Goal: Task Accomplishment & Management: Use online tool/utility

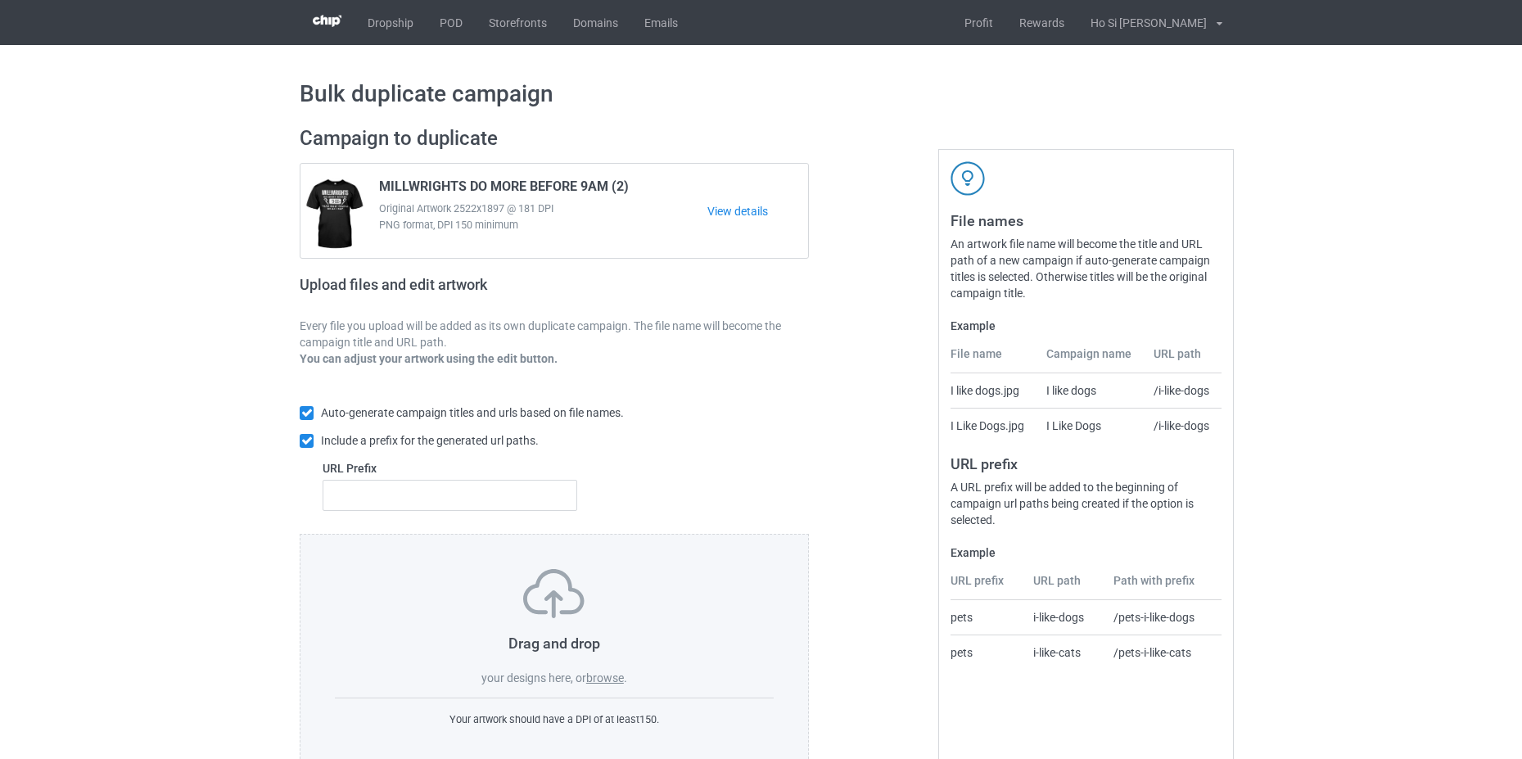
scroll to position [39, 0]
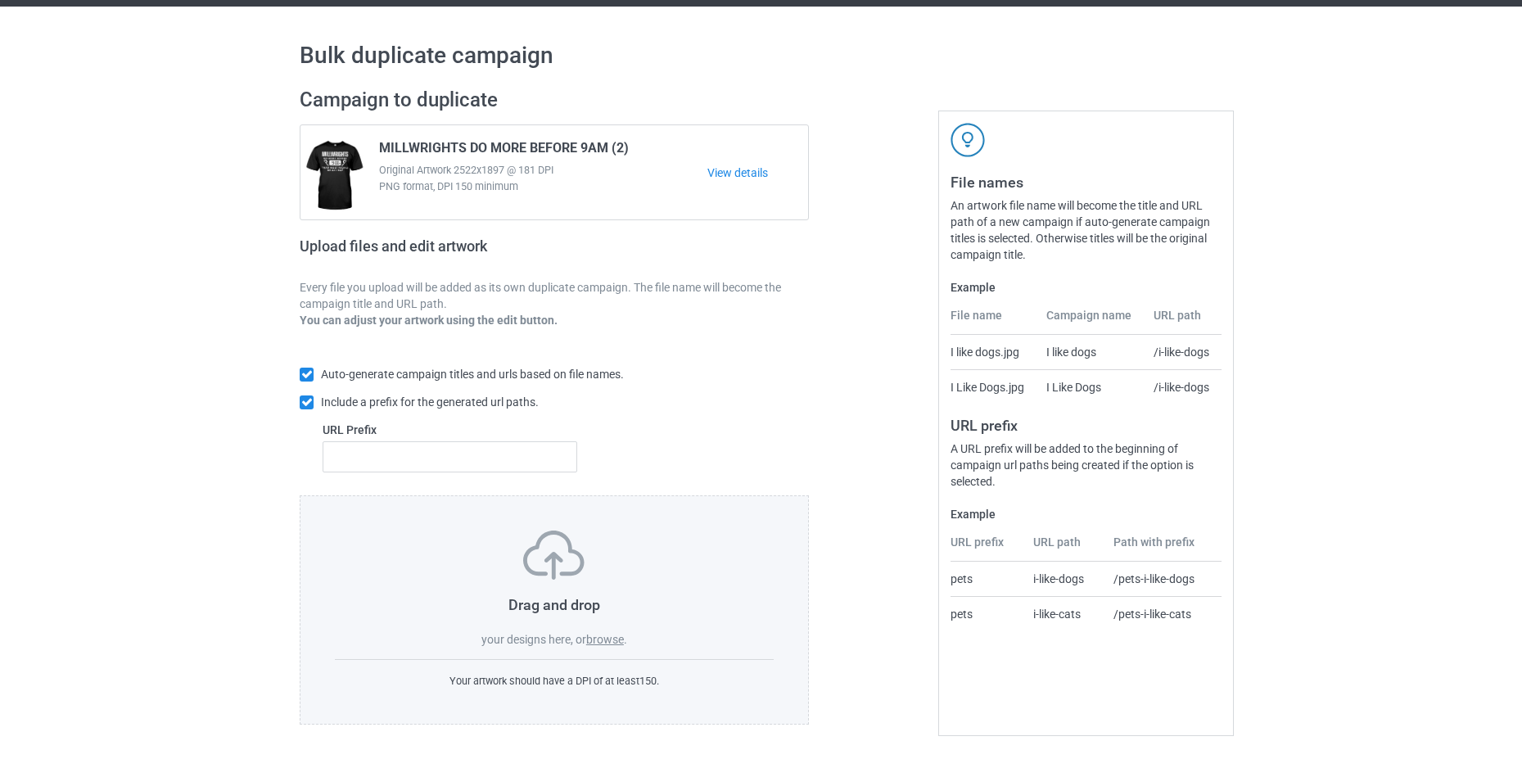
click at [592, 639] on label "browse" at bounding box center [605, 639] width 38 height 13
click at [0, 0] on input "browse" at bounding box center [0, 0] width 0 height 0
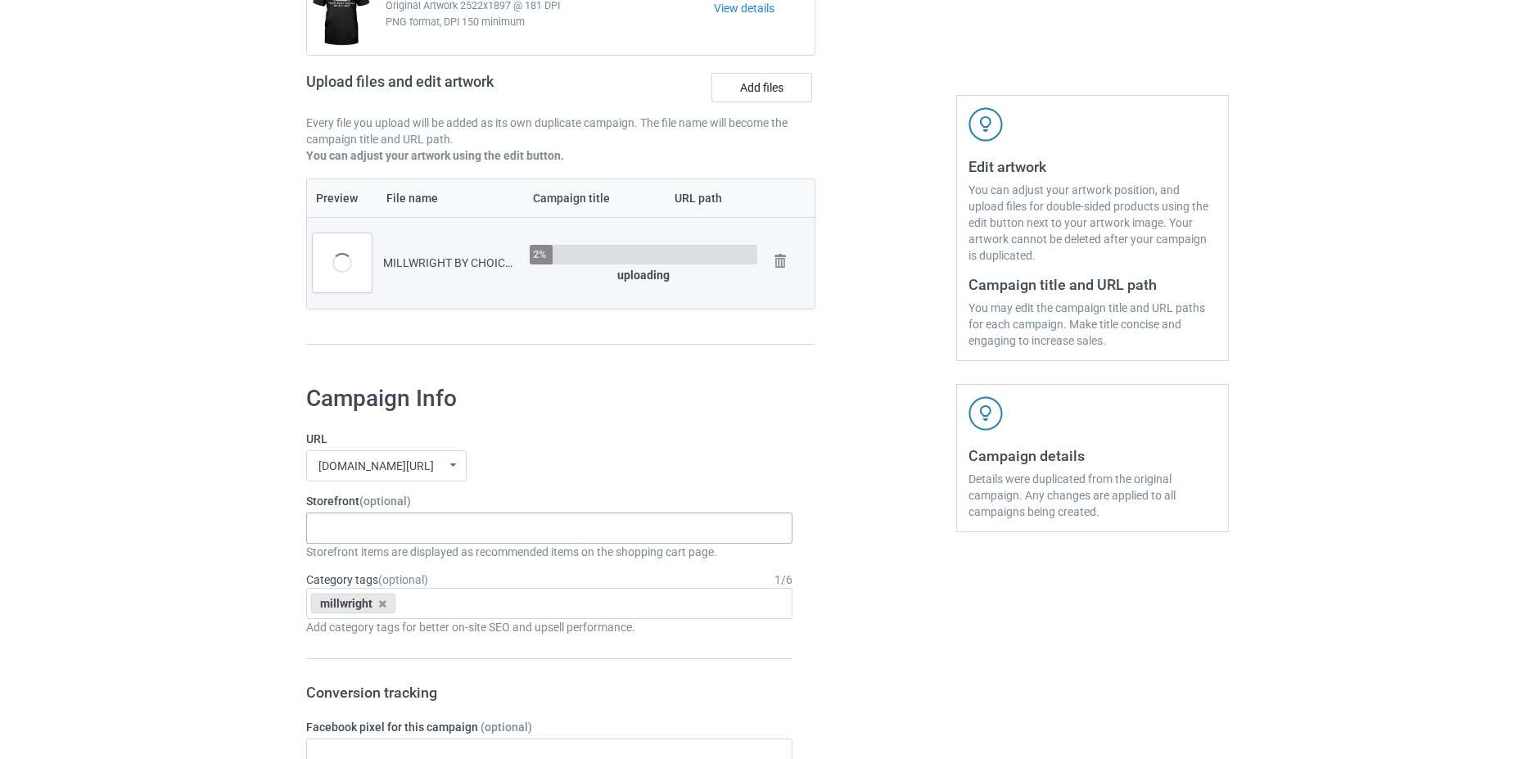
scroll to position [285, 0]
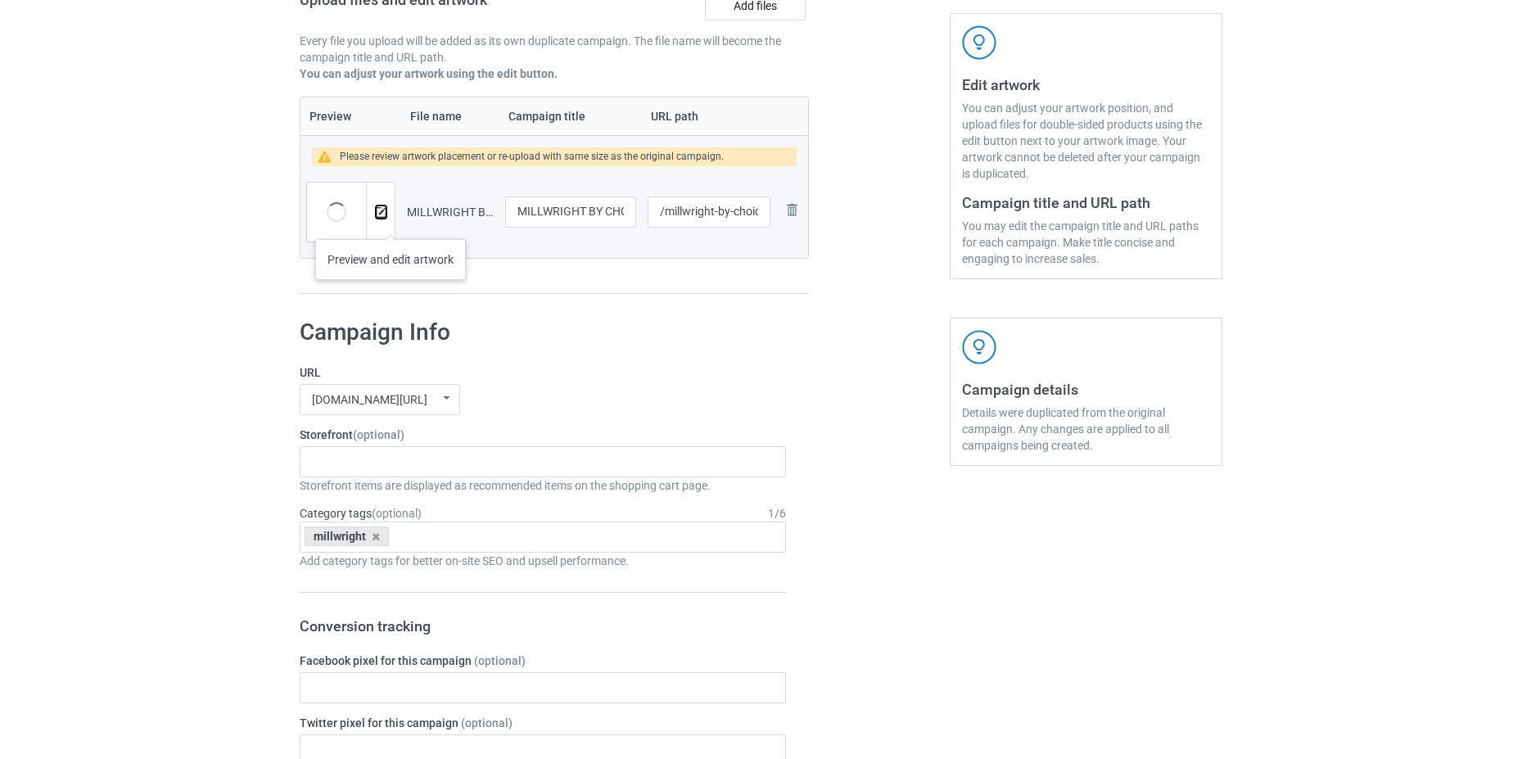
click at [386, 217] on img at bounding box center [381, 212] width 11 height 11
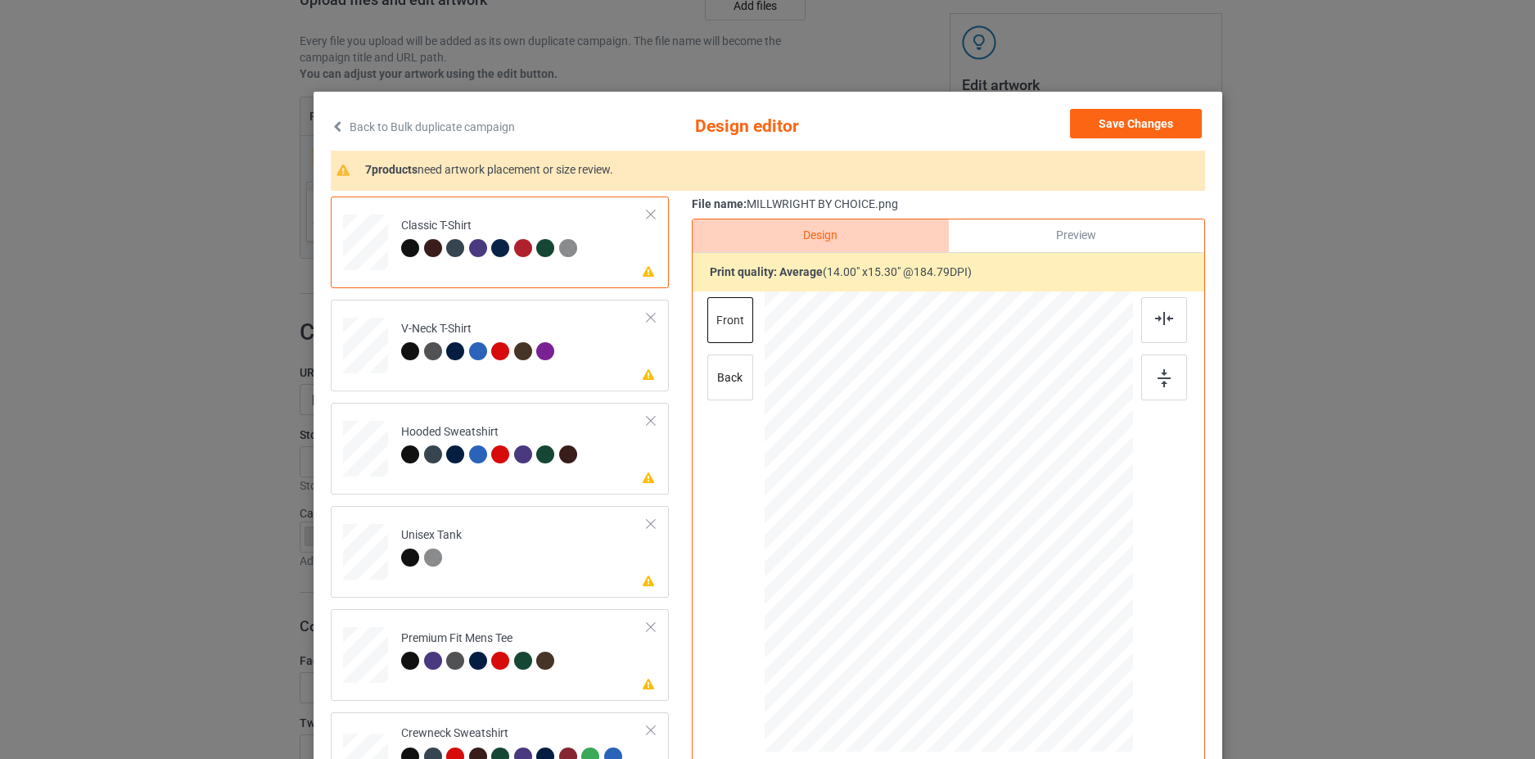
scroll to position [186, 0]
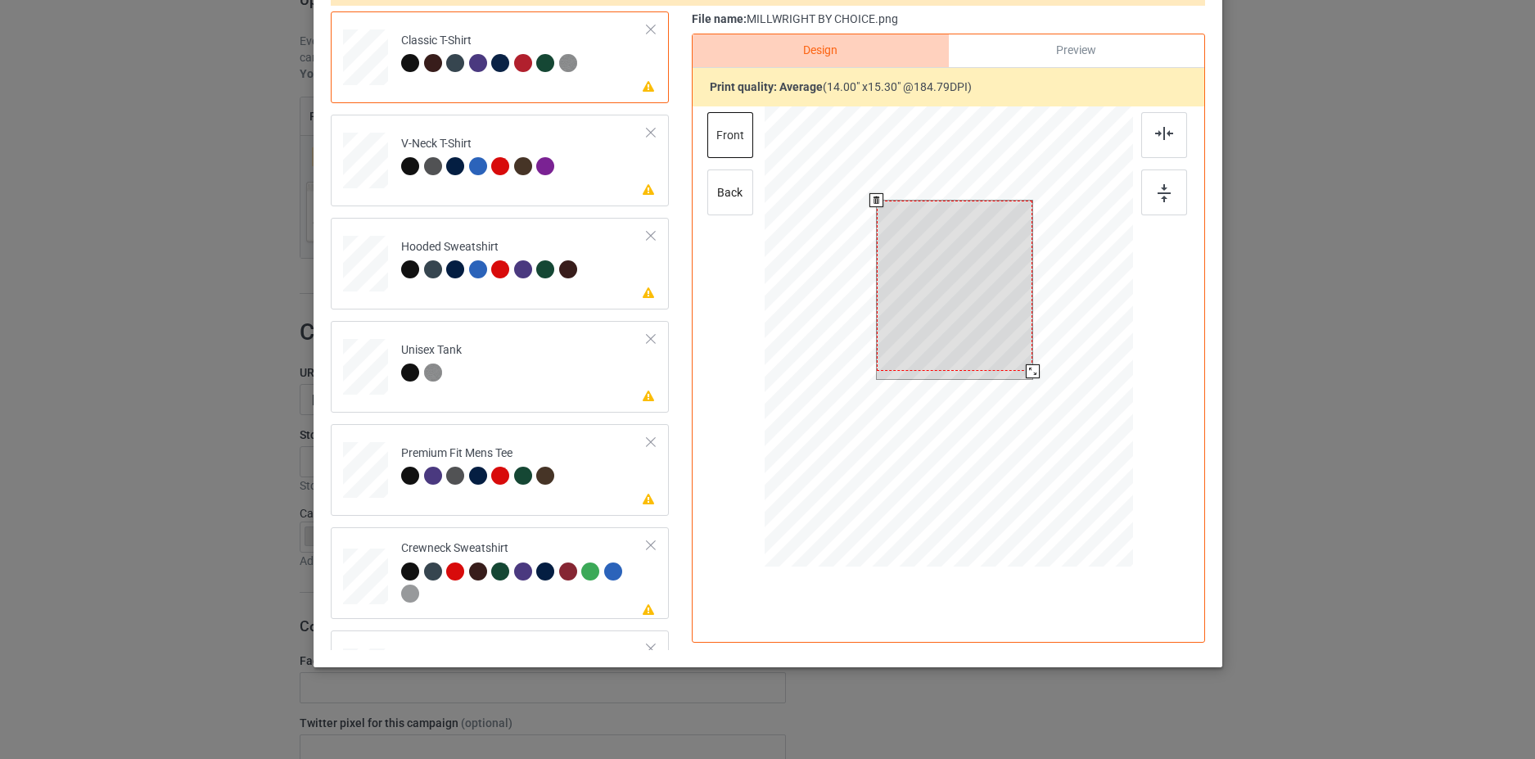
click at [946, 291] on div at bounding box center [954, 286] width 156 height 170
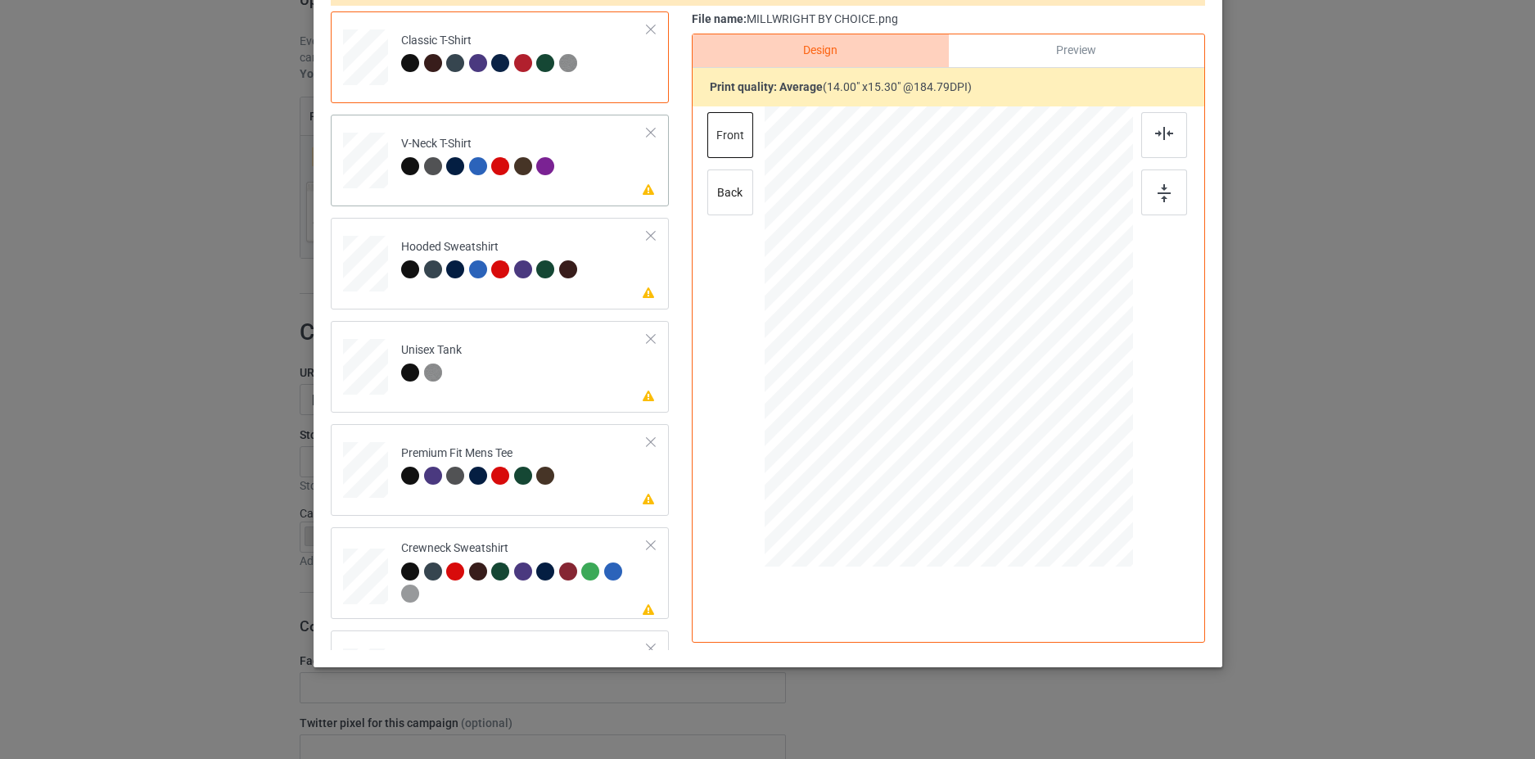
click at [609, 147] on td "Please review artwork placement V-Neck T-Shirt" at bounding box center [524, 157] width 264 height 72
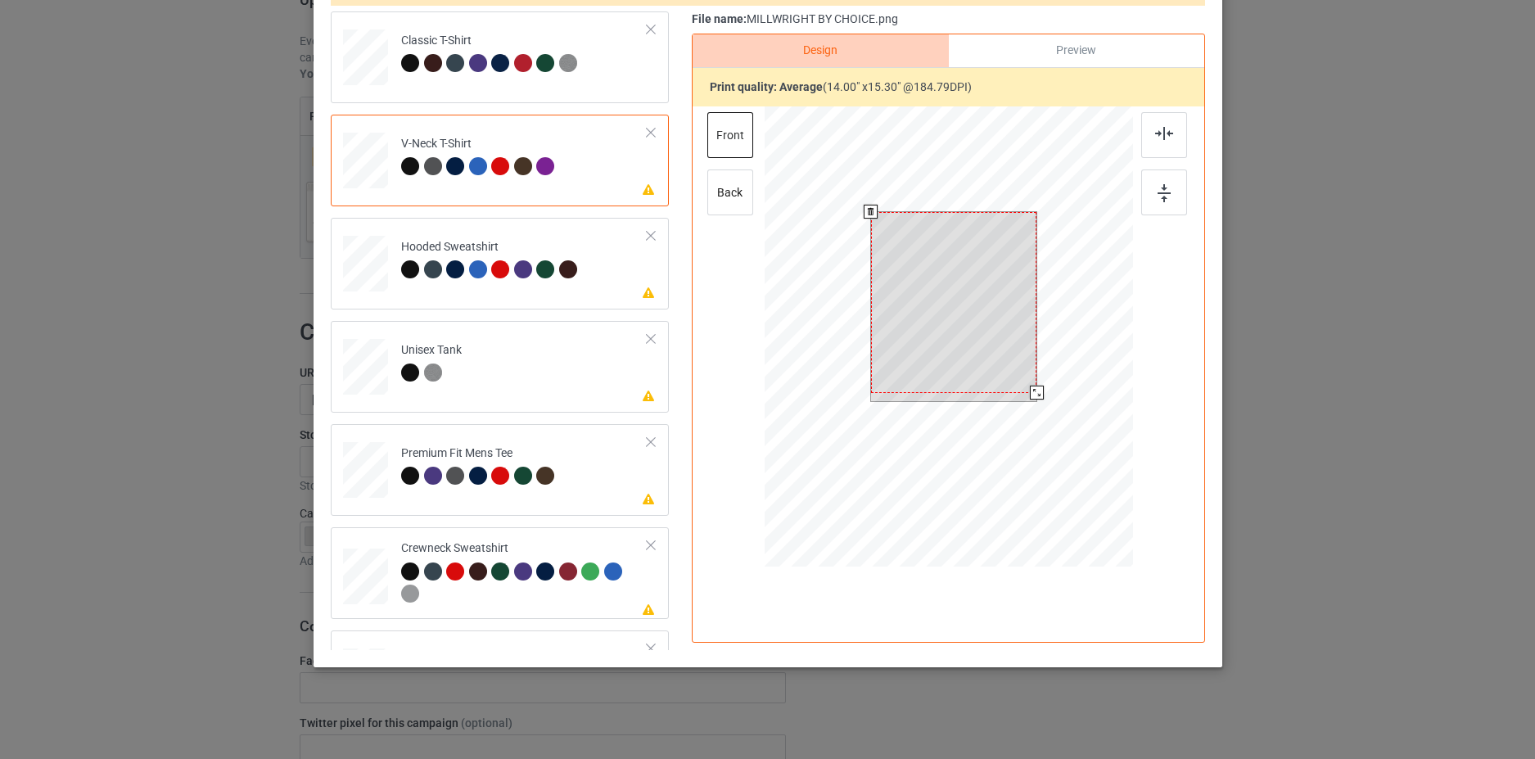
click at [905, 273] on div at bounding box center [953, 302] width 166 height 181
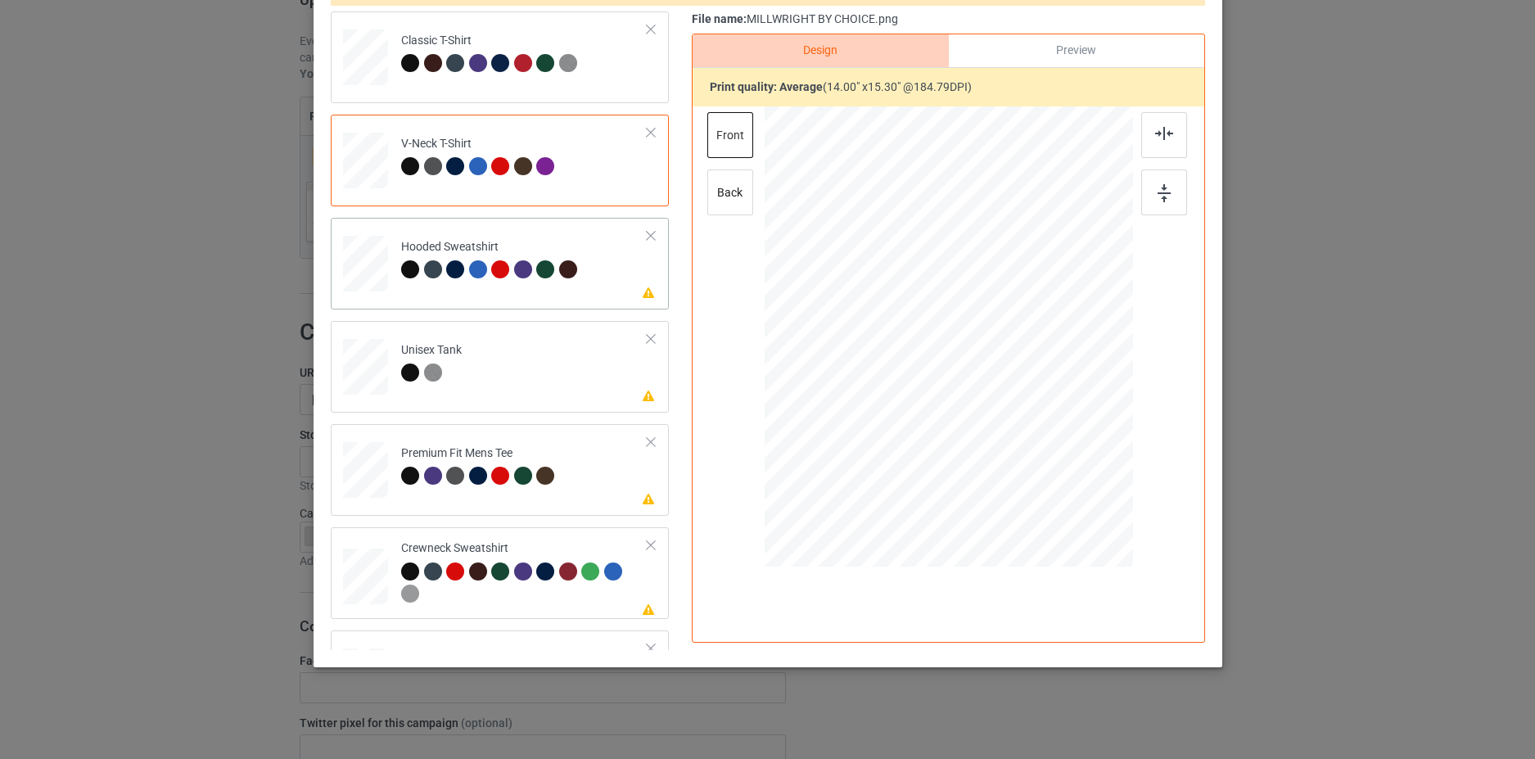
click at [611, 283] on td "Please review artwork placement Hooded Sweatshirt" at bounding box center [524, 260] width 264 height 72
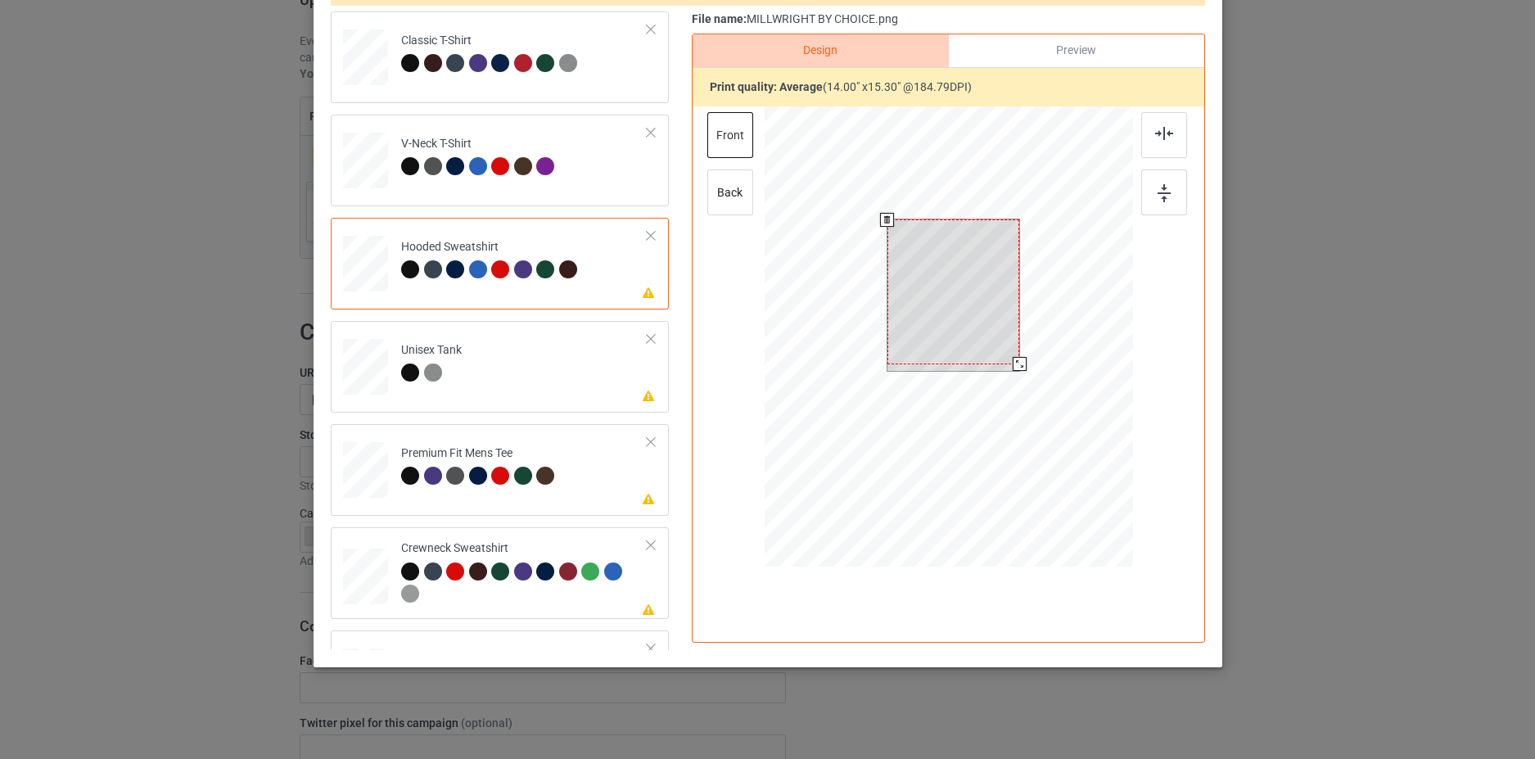
click at [943, 308] on div at bounding box center [953, 291] width 133 height 144
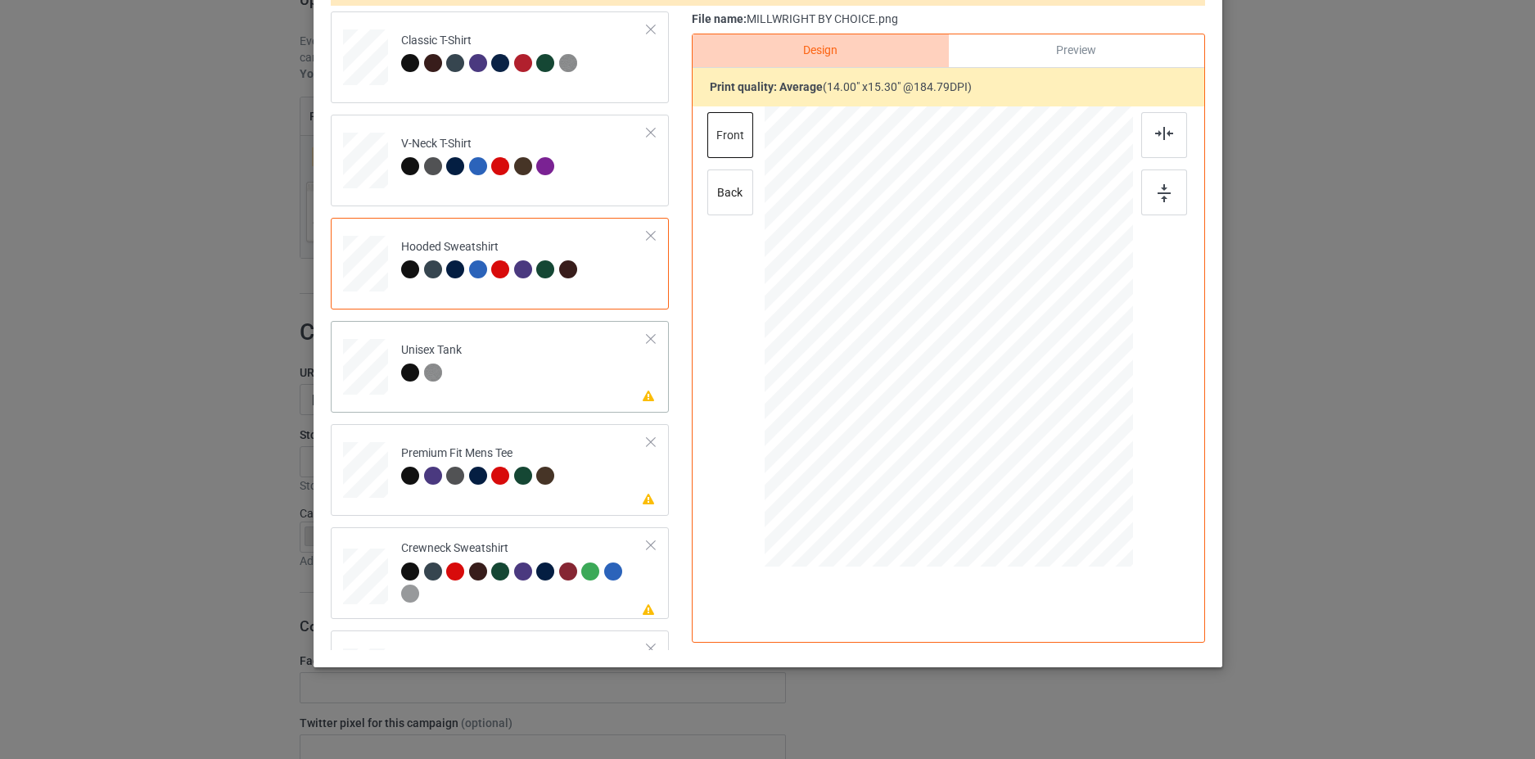
click at [599, 371] on td "Please review artwork placement Unisex Tank" at bounding box center [524, 363] width 264 height 72
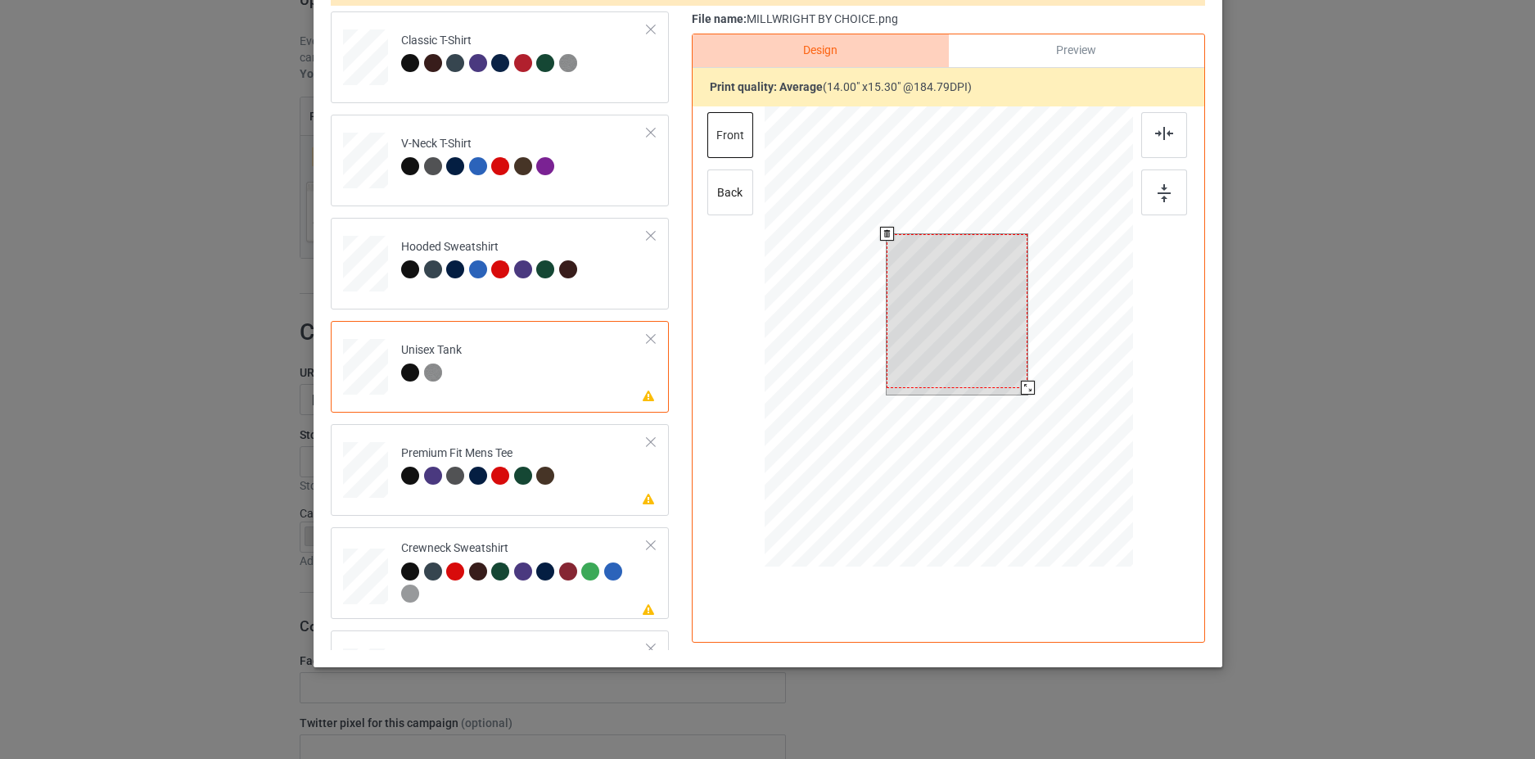
click at [952, 300] on div at bounding box center [957, 311] width 141 height 154
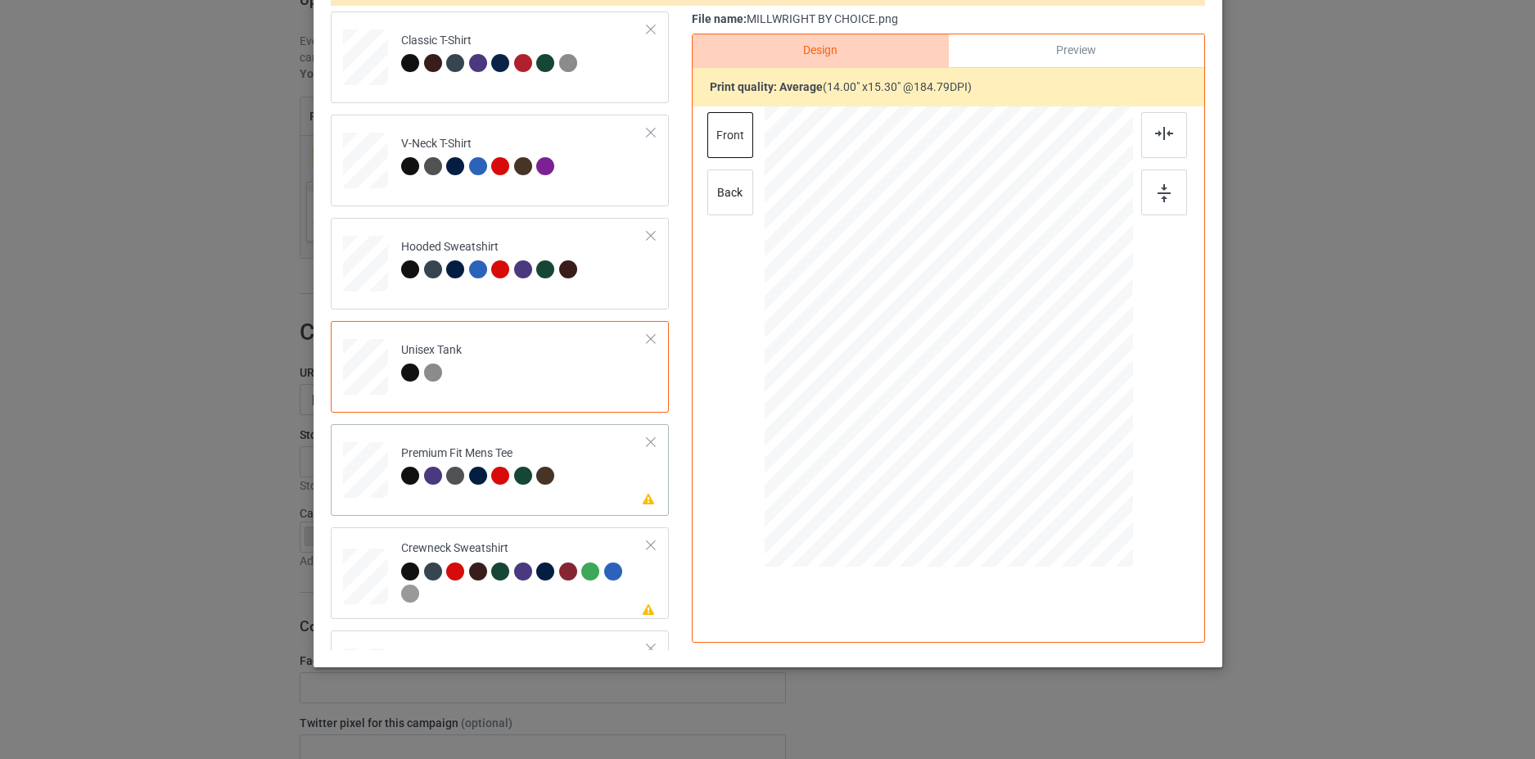
click at [603, 494] on td "Please review artwork placement Premium Fit Mens Tee" at bounding box center [524, 467] width 264 height 72
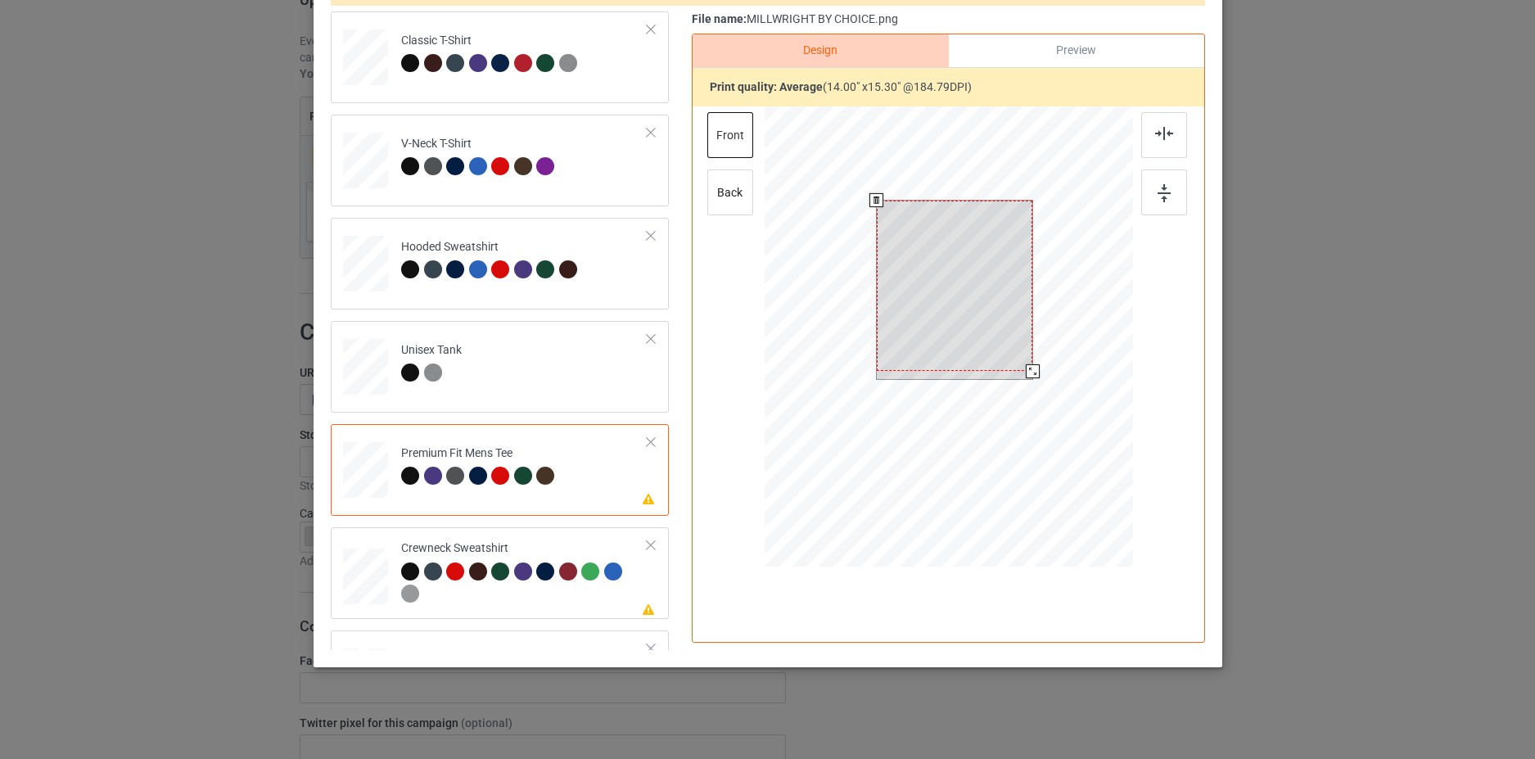
click at [957, 305] on div at bounding box center [954, 286] width 156 height 170
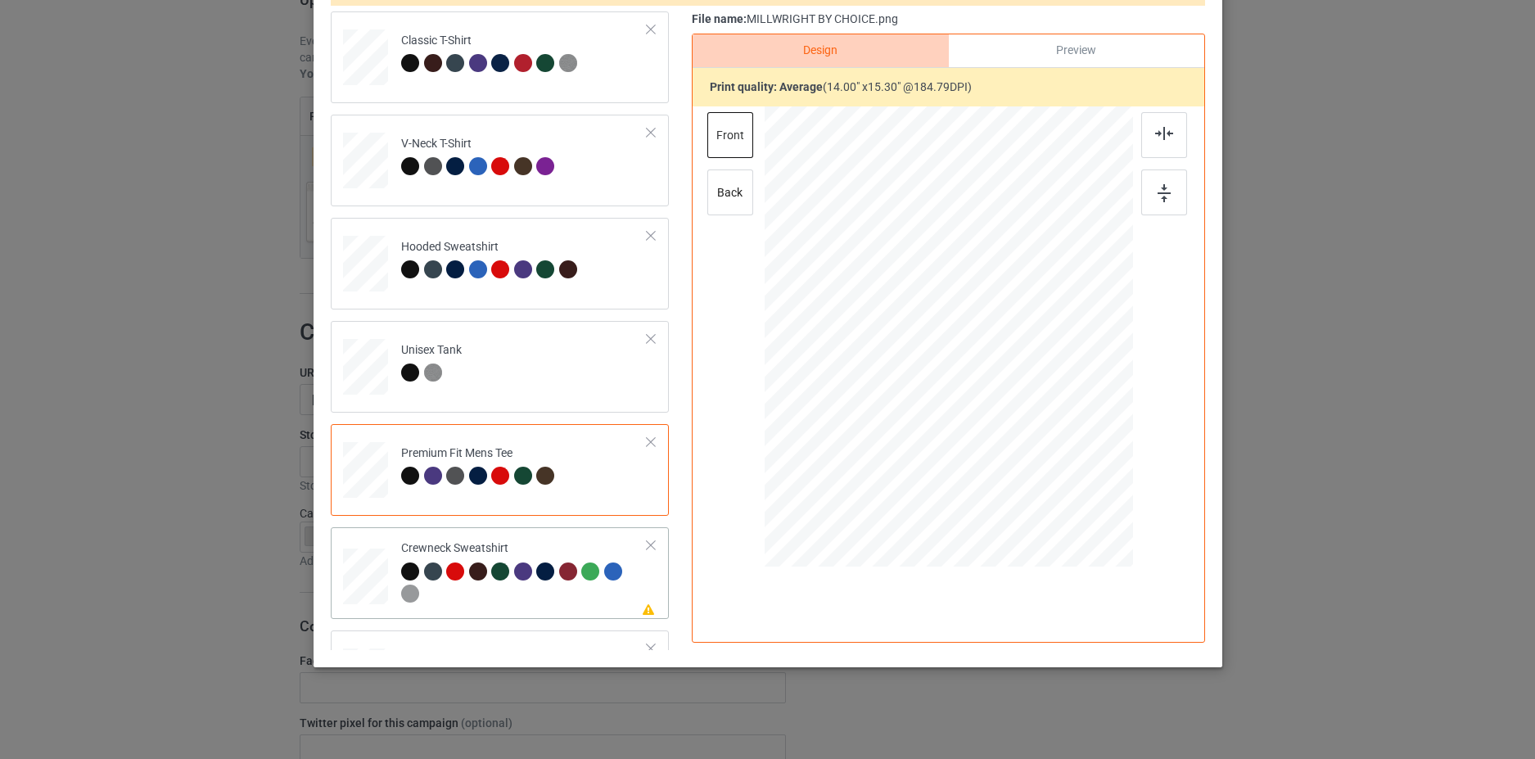
click at [612, 614] on div "Please review artwork placement Crewneck Sweatshirt" at bounding box center [500, 573] width 338 height 92
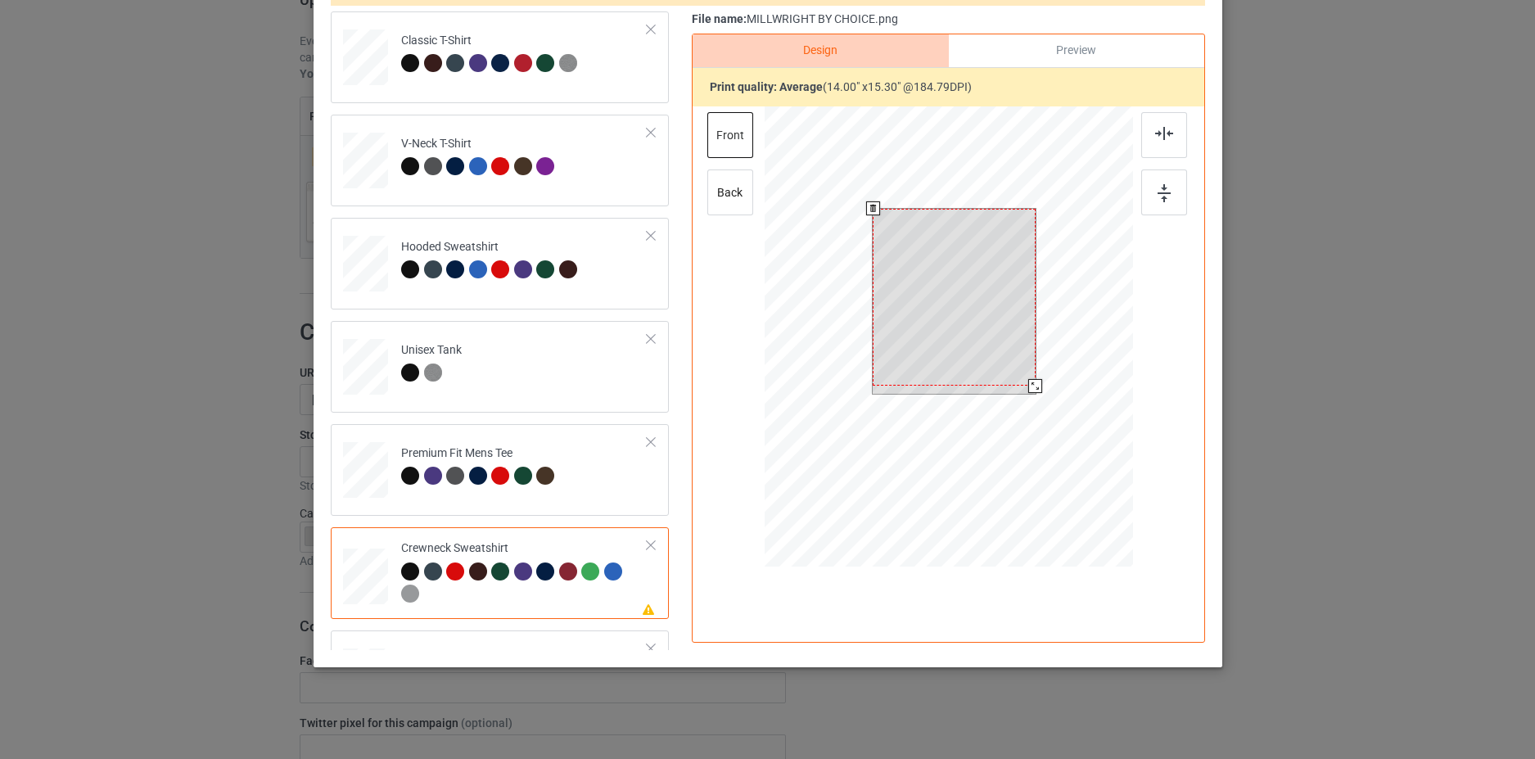
click at [945, 308] on div at bounding box center [954, 298] width 163 height 178
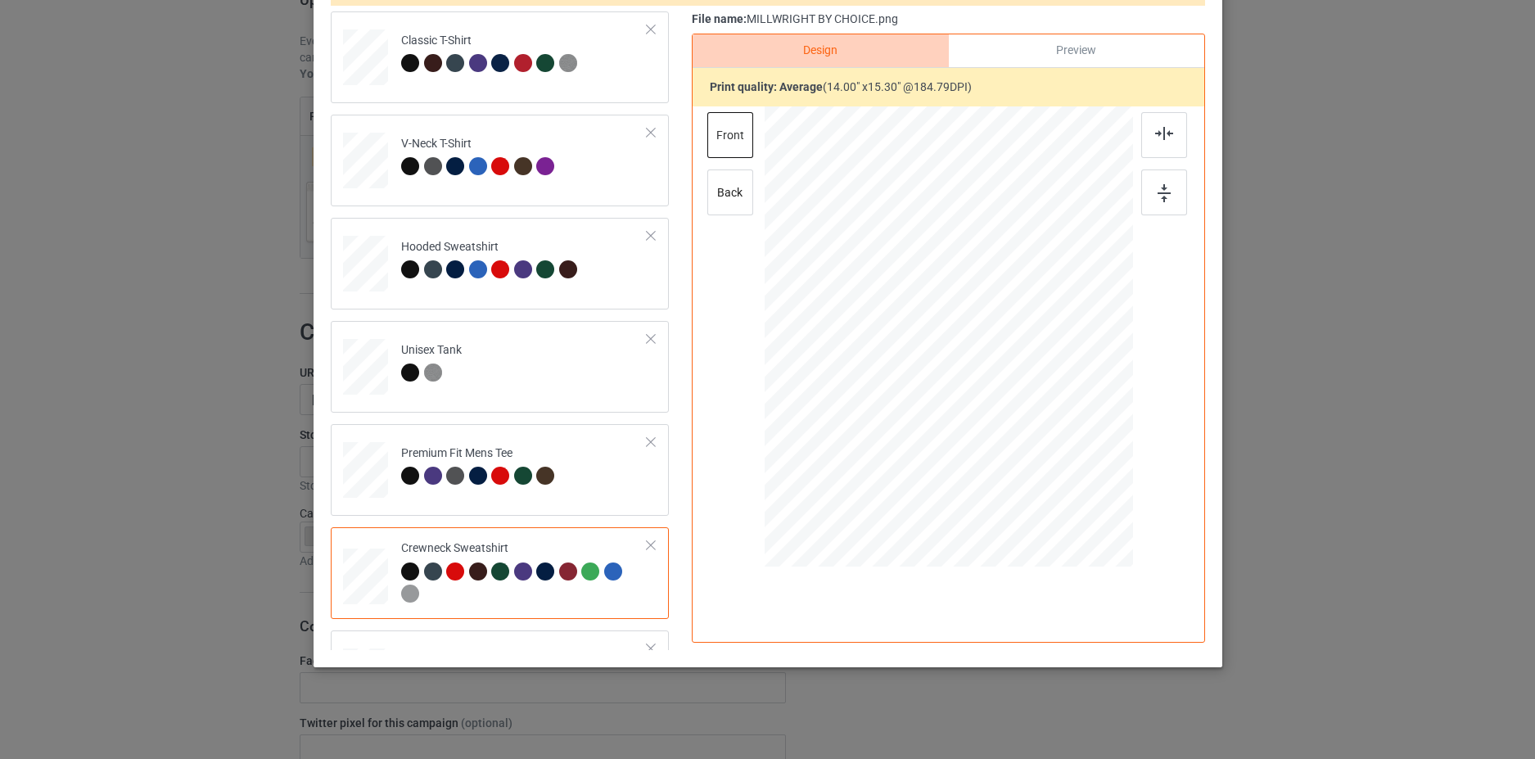
scroll to position [72, 0]
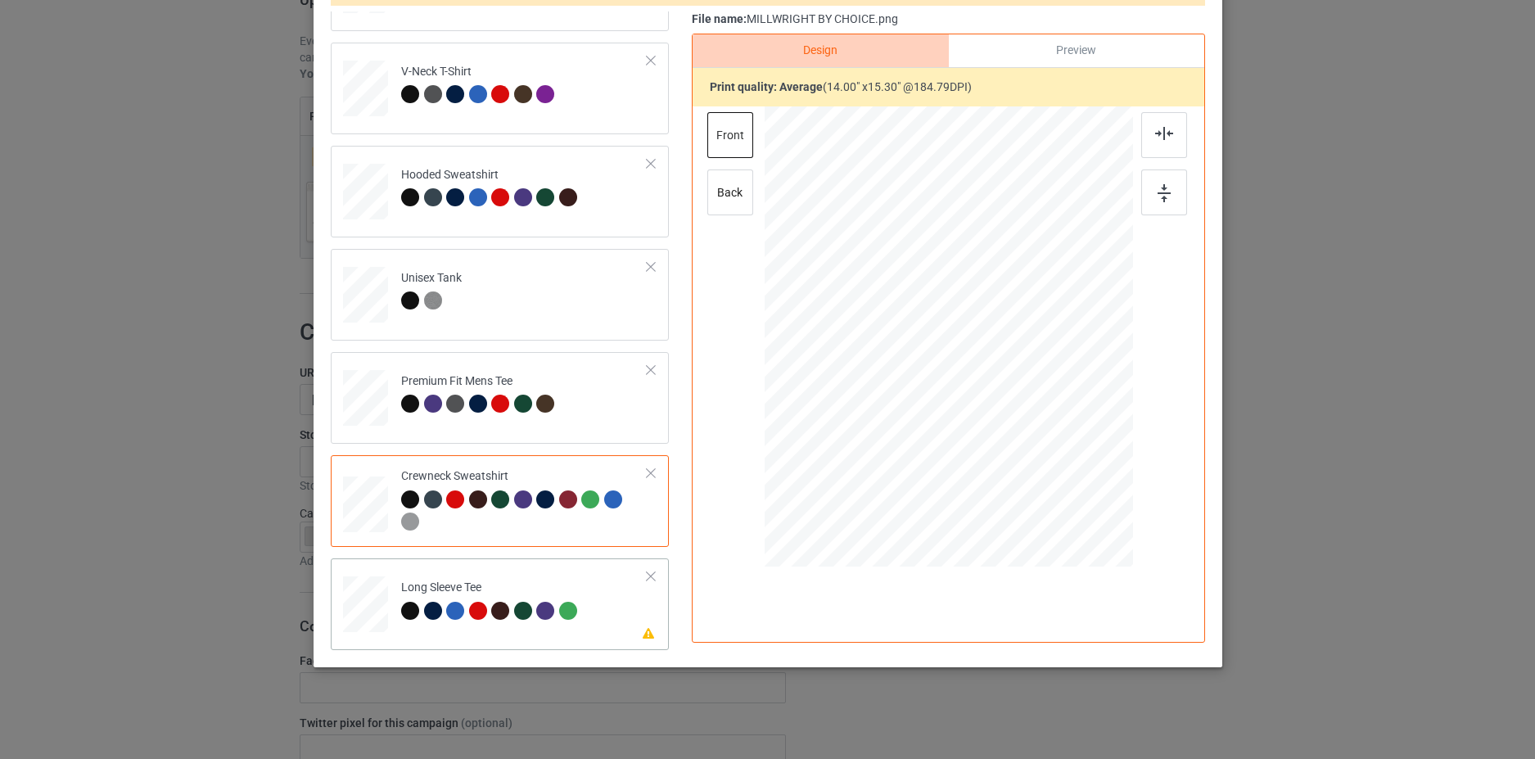
click at [627, 593] on td "Please review artwork placement Long Sleeve Tee" at bounding box center [524, 601] width 264 height 72
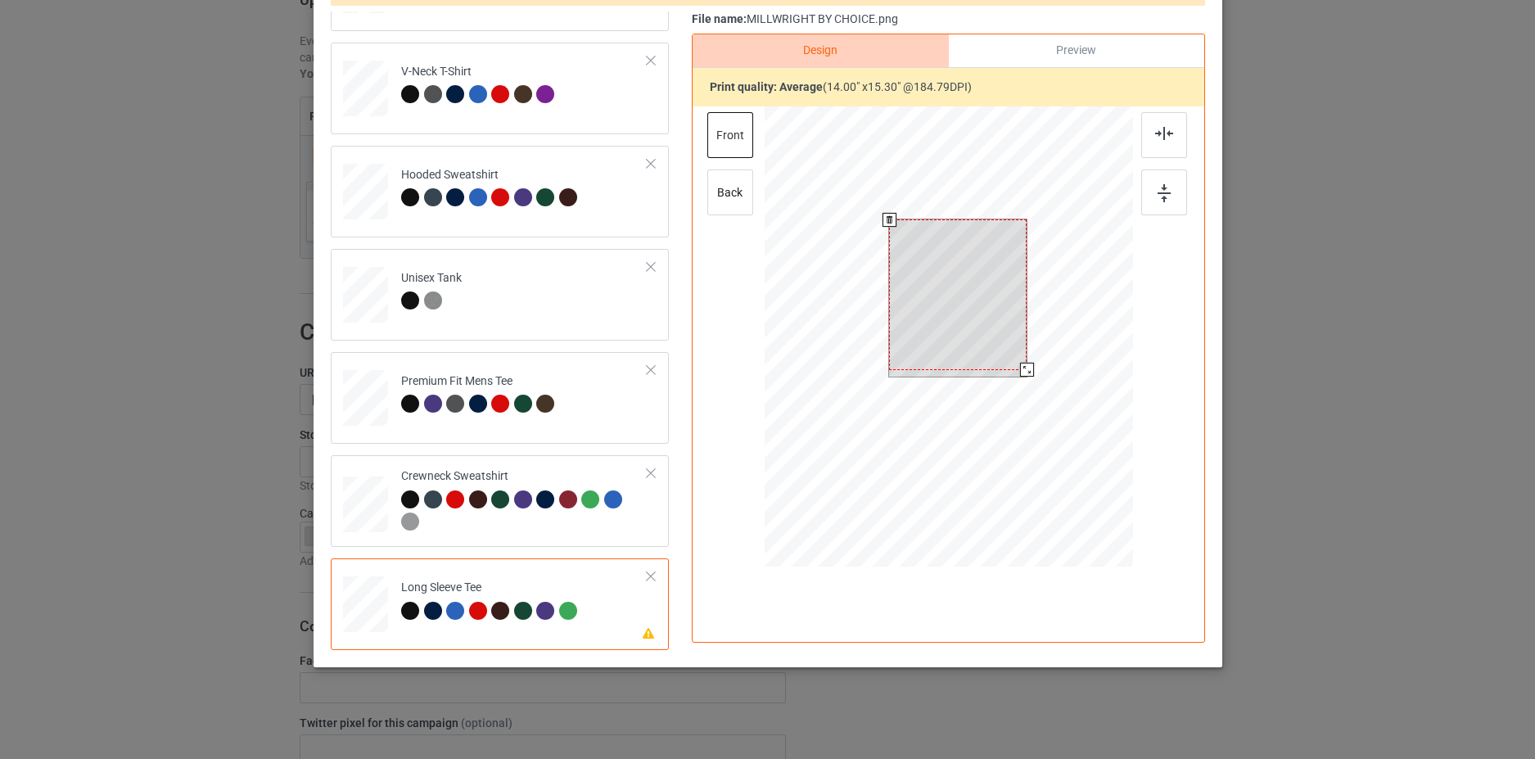
click at [964, 269] on div at bounding box center [958, 294] width 138 height 151
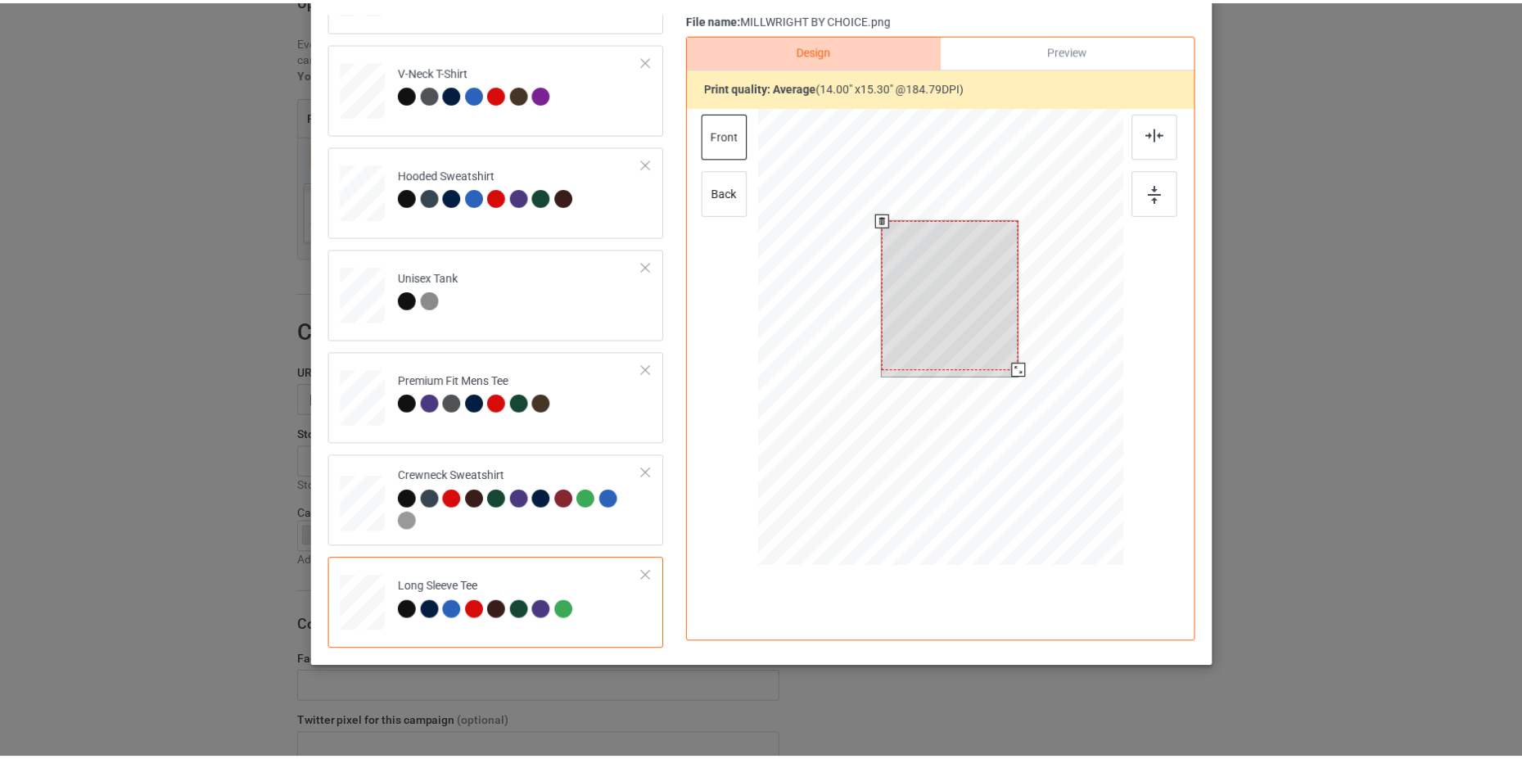
scroll to position [0, 0]
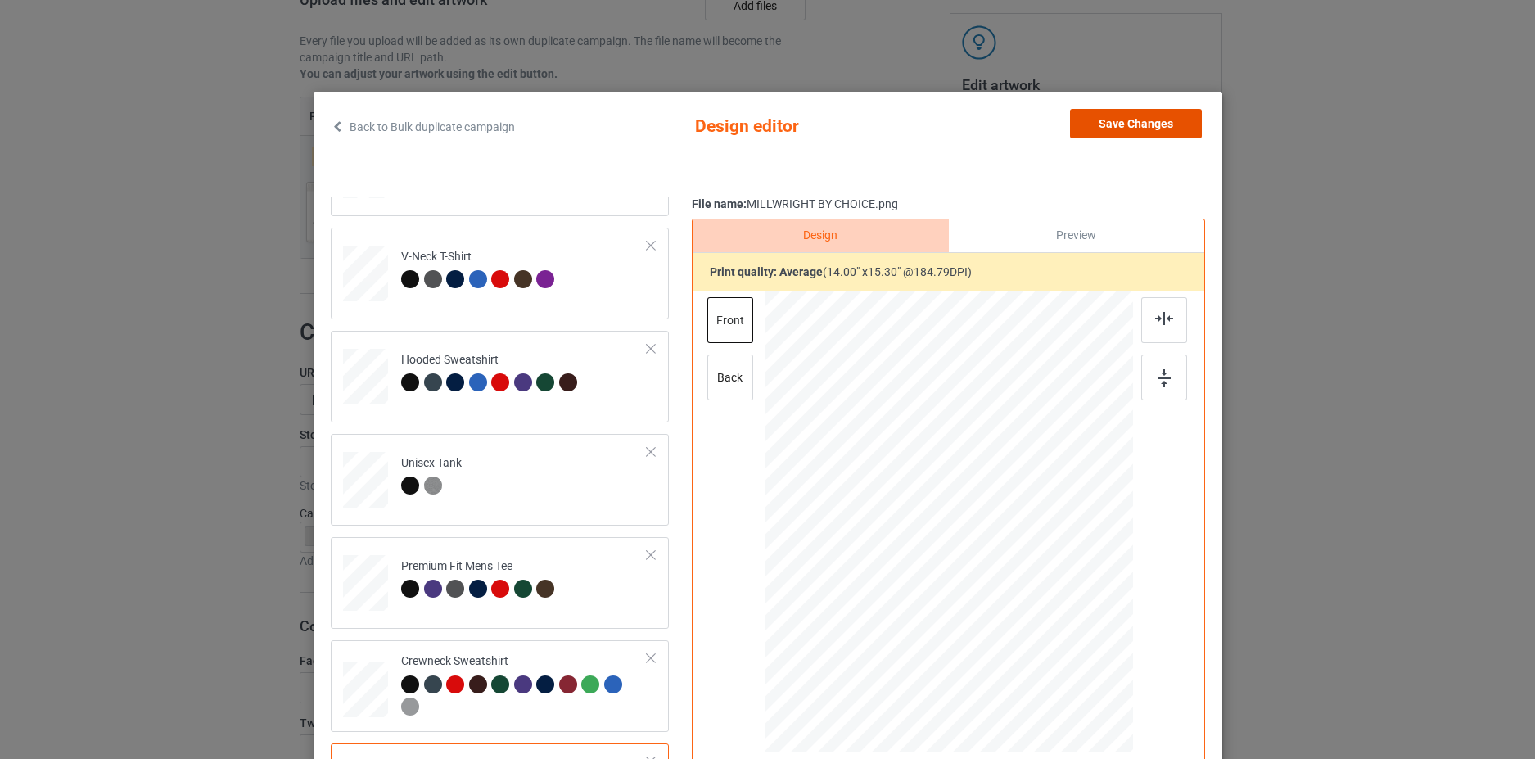
click at [1122, 126] on button "Save Changes" at bounding box center [1136, 123] width 132 height 29
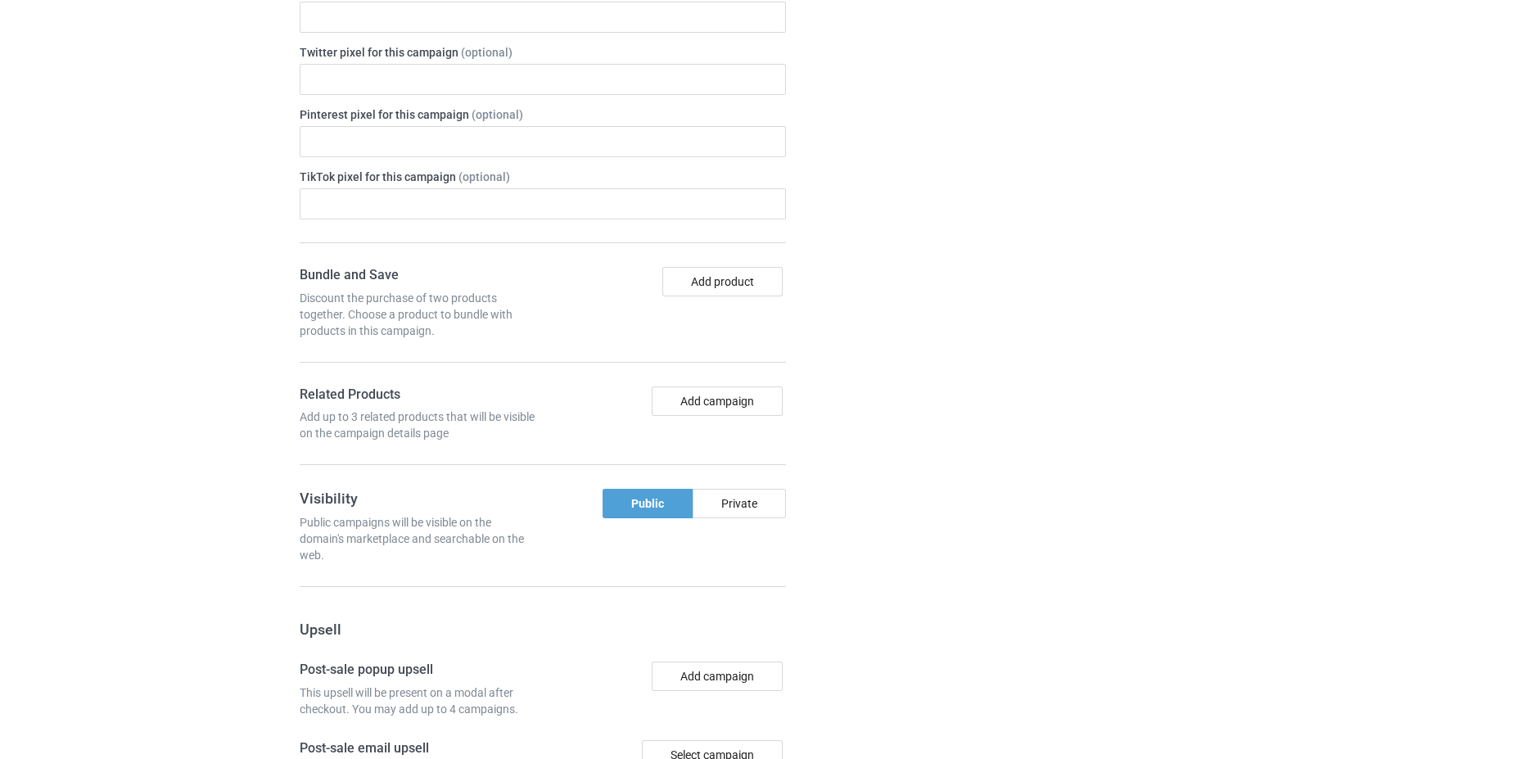
scroll to position [1343, 0]
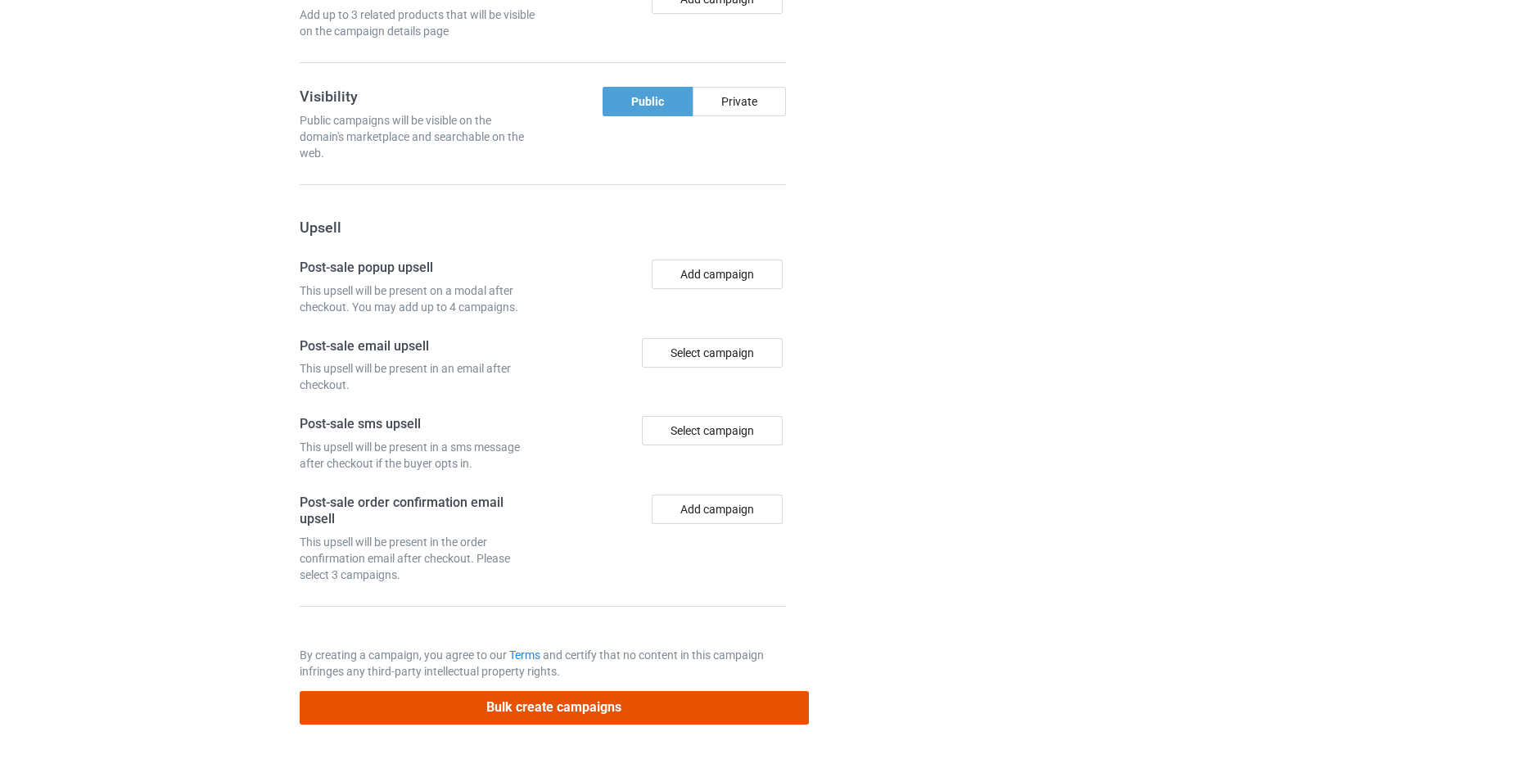
click at [616, 720] on button "Bulk create campaigns" at bounding box center [554, 708] width 509 height 34
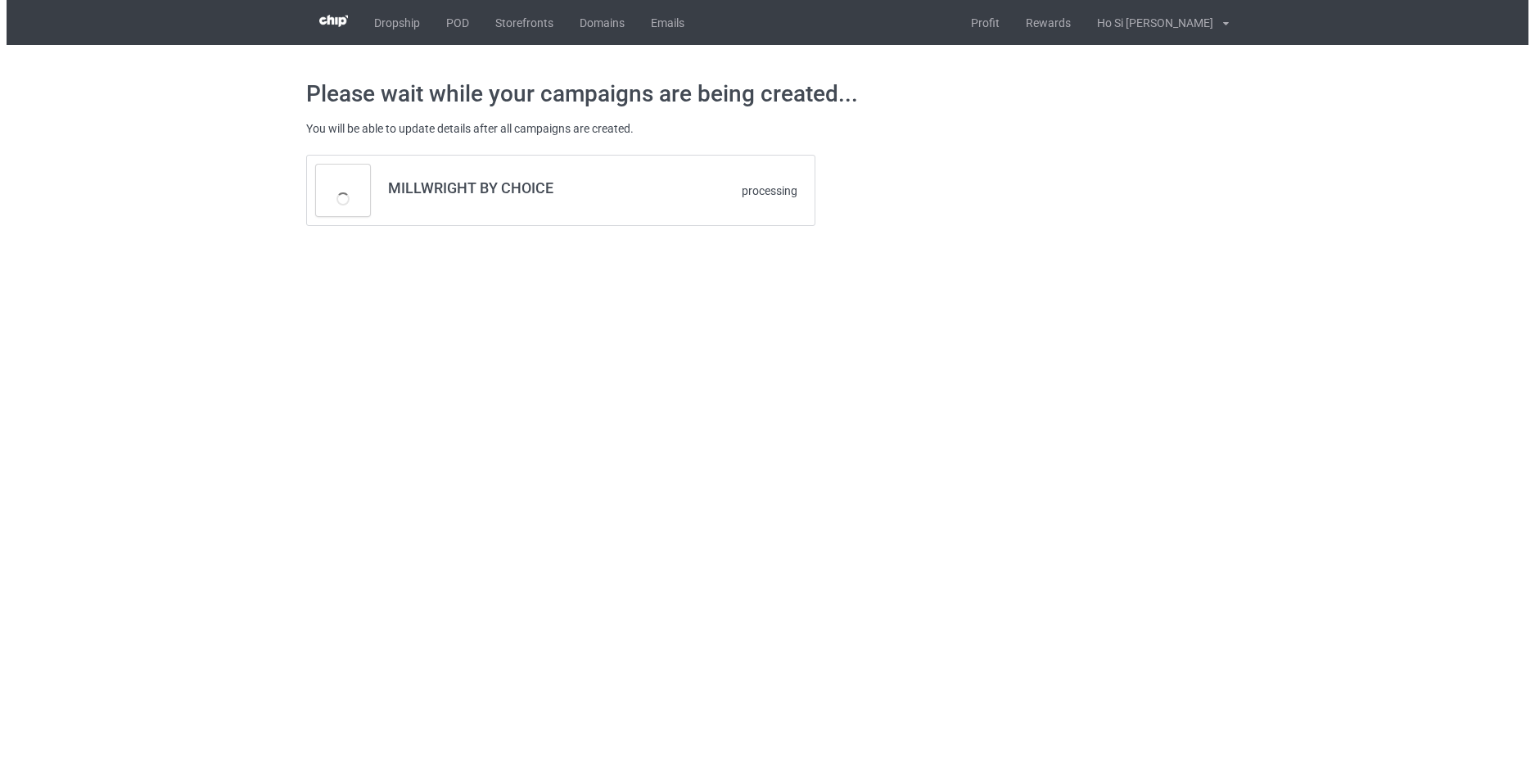
scroll to position [0, 0]
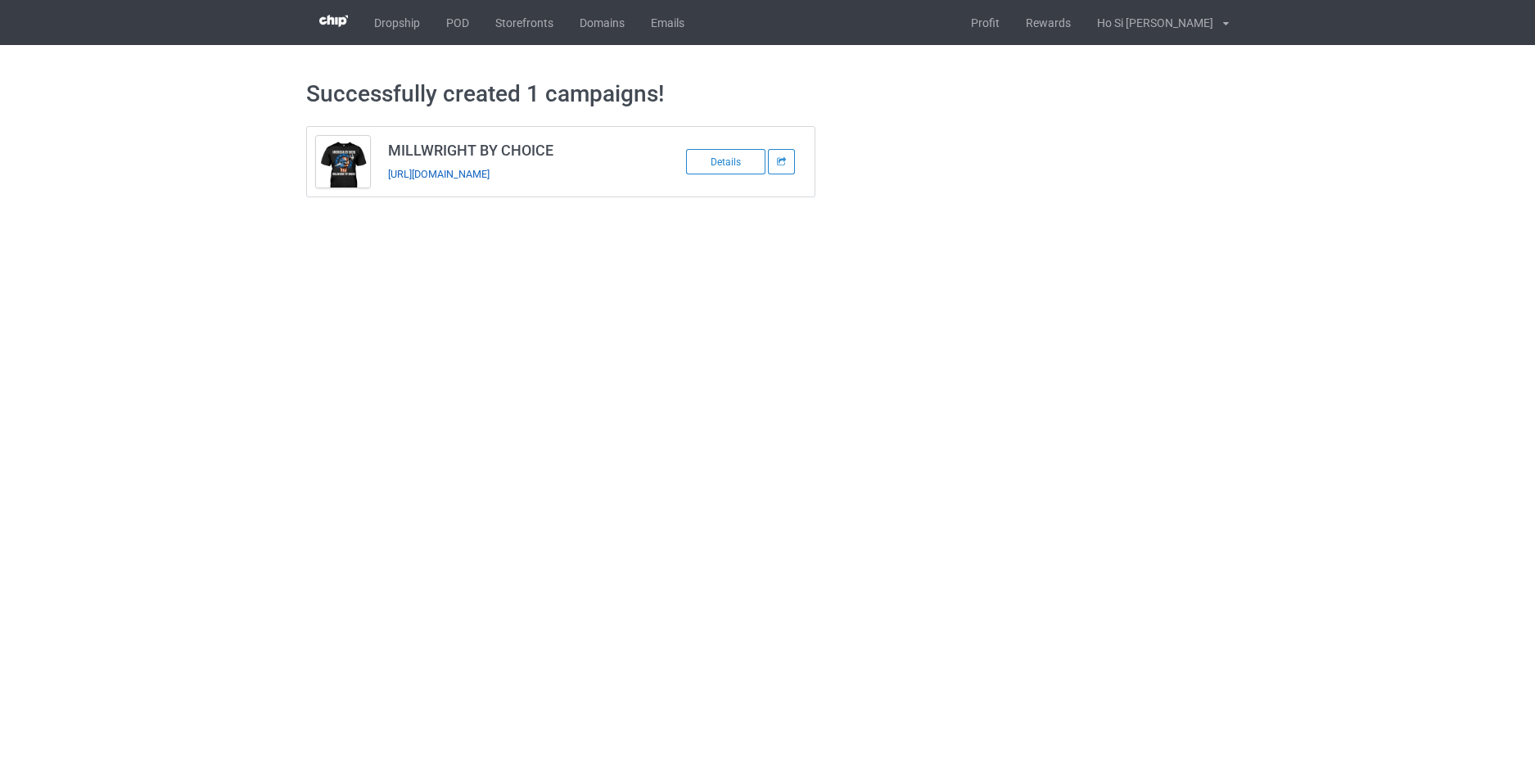
click at [423, 174] on link "[URL][DOMAIN_NAME]" at bounding box center [439, 174] width 102 height 12
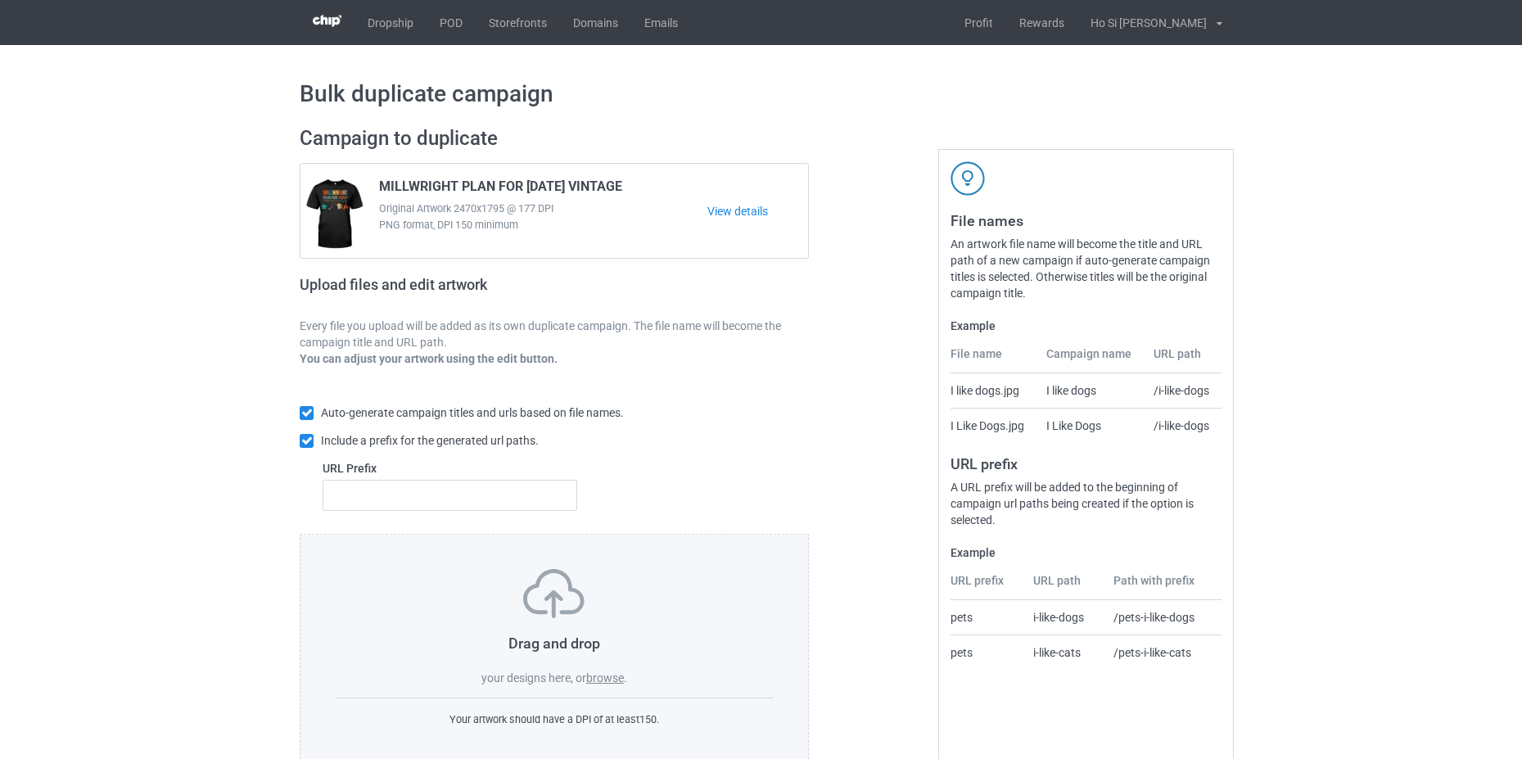
click at [616, 679] on label "browse" at bounding box center [605, 677] width 38 height 13
click at [0, 0] on input "browse" at bounding box center [0, 0] width 0 height 0
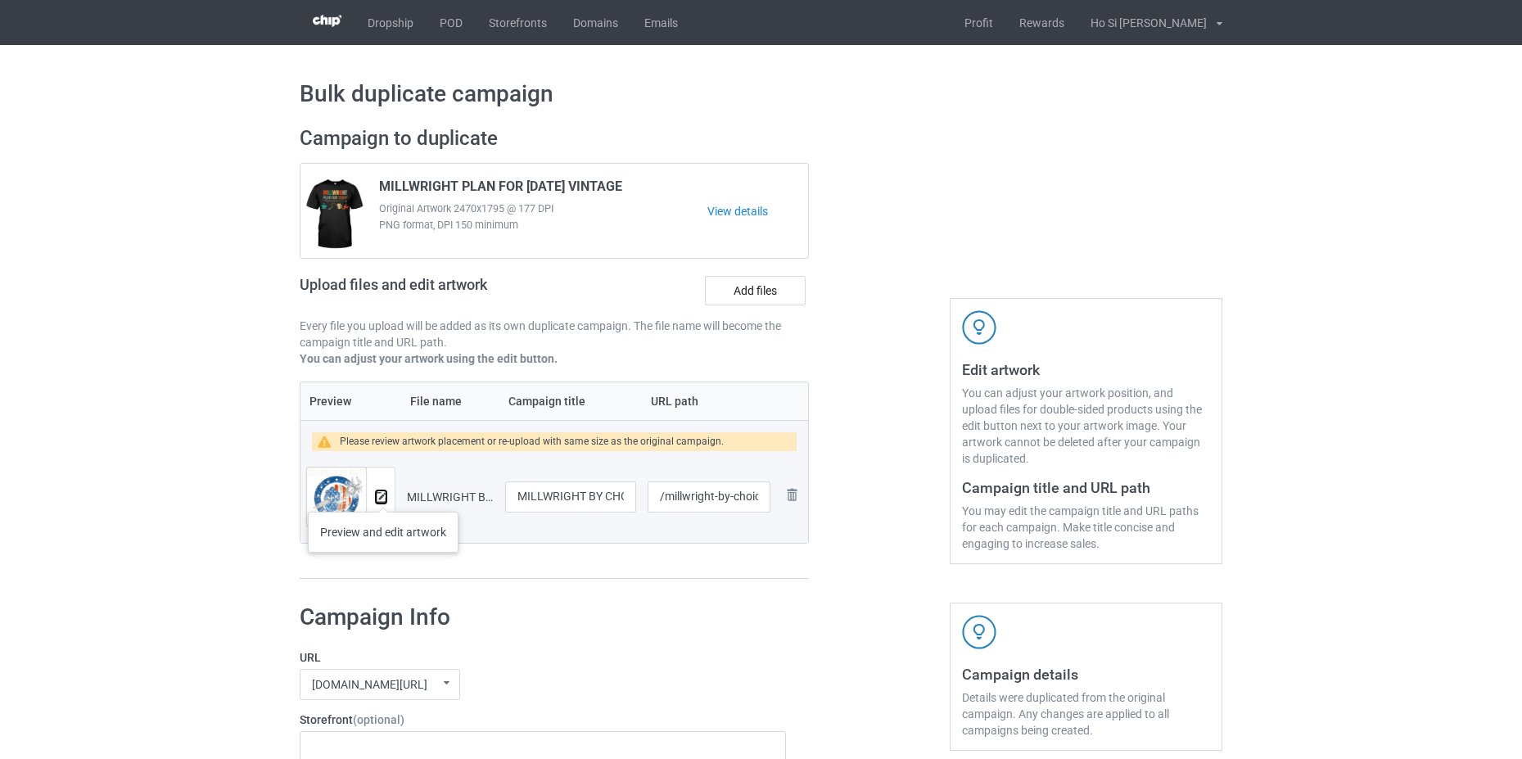
click at [383, 495] on img at bounding box center [381, 497] width 11 height 11
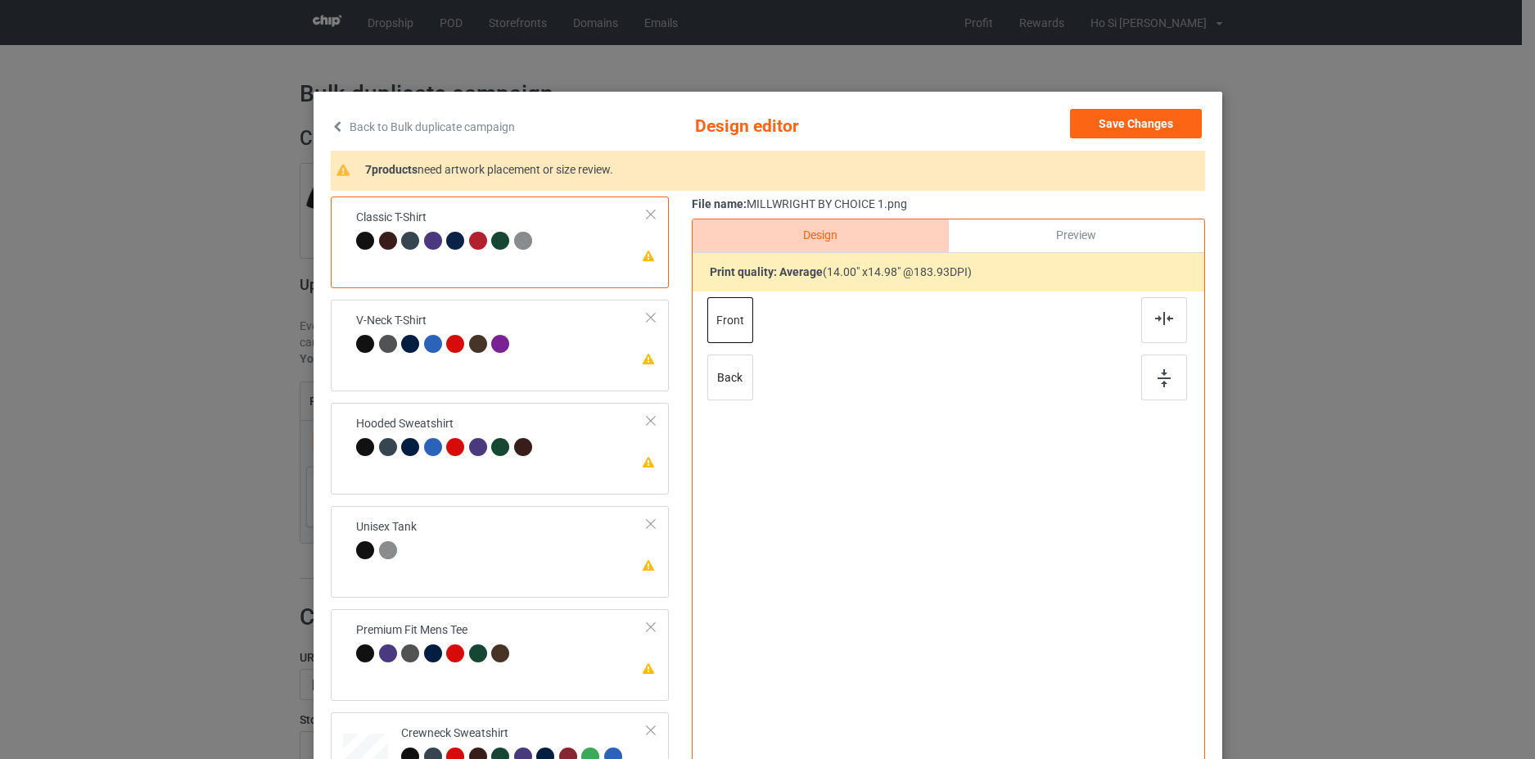
scroll to position [164, 0]
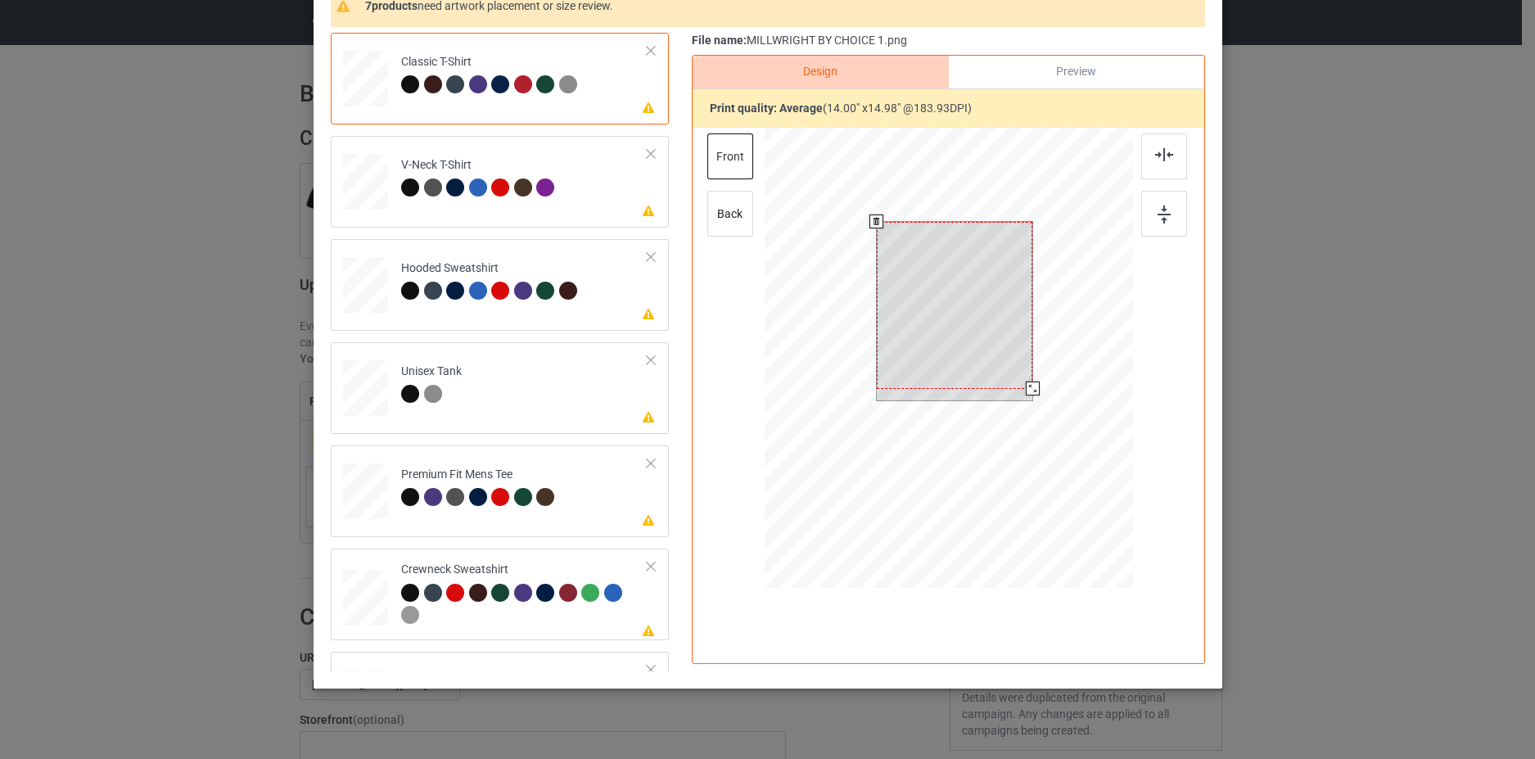
click at [949, 287] on div at bounding box center [954, 305] width 156 height 167
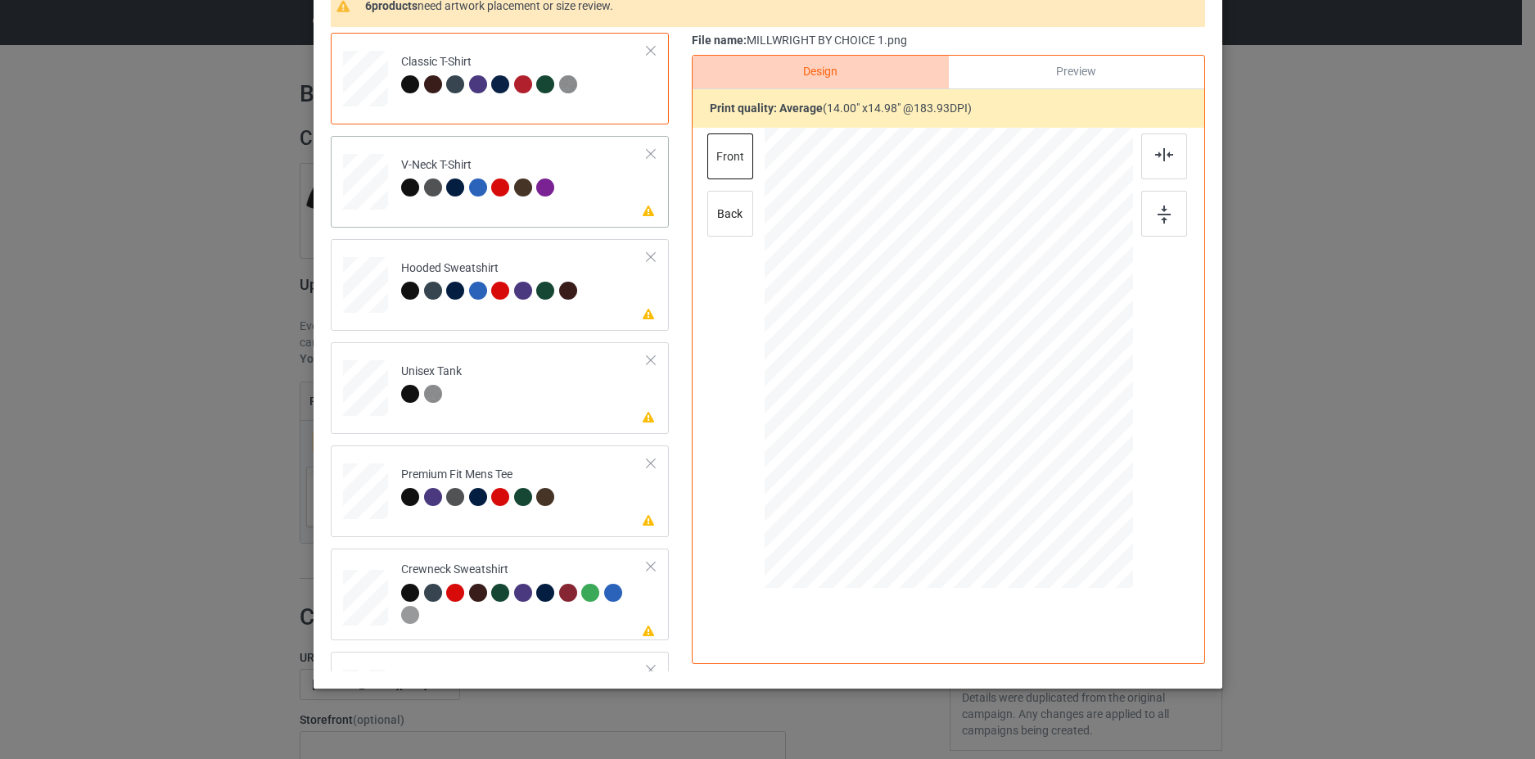
click at [595, 192] on td "Please review artwork placement V-Neck T-Shirt" at bounding box center [524, 178] width 264 height 72
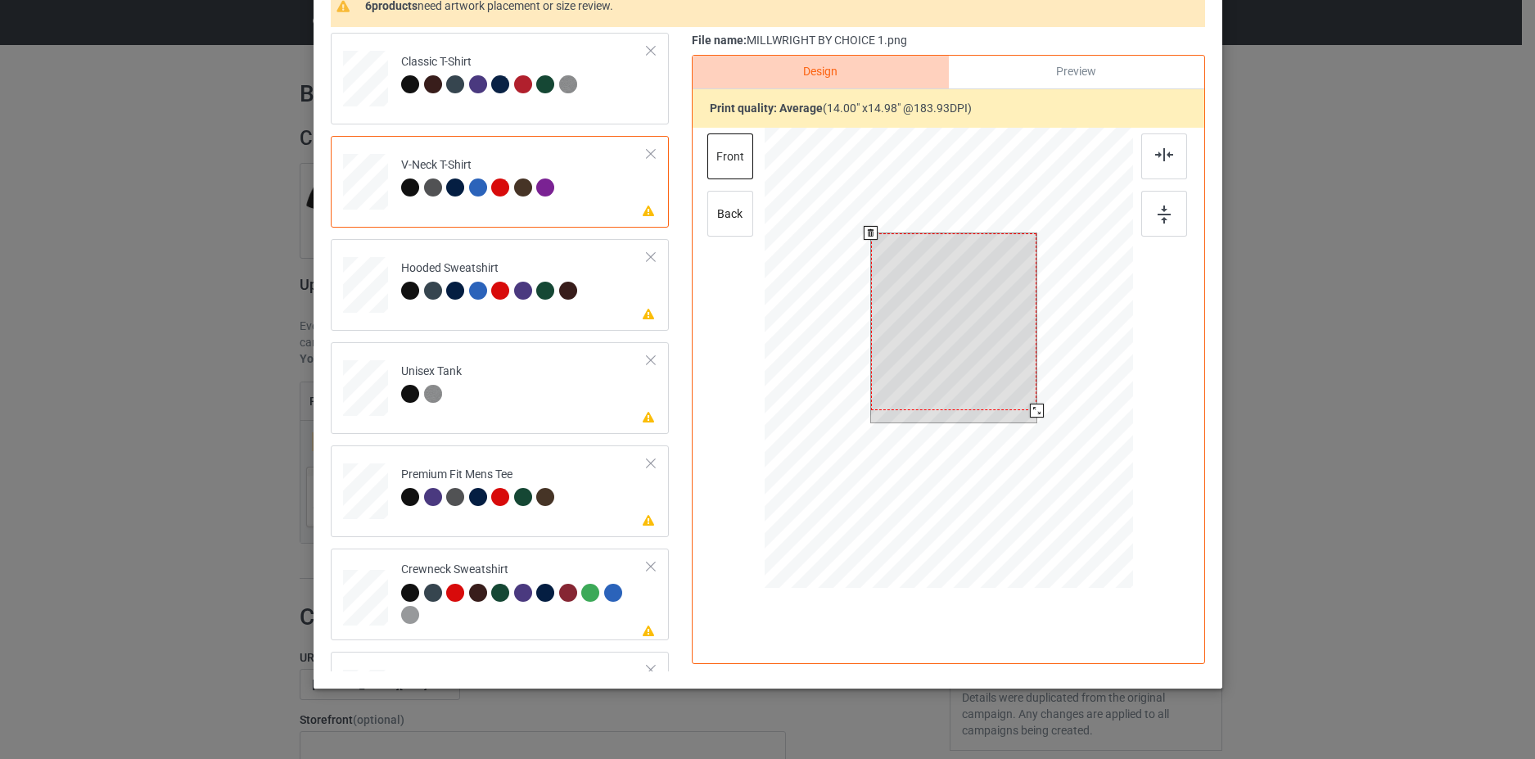
click at [929, 308] on div at bounding box center [953, 322] width 166 height 178
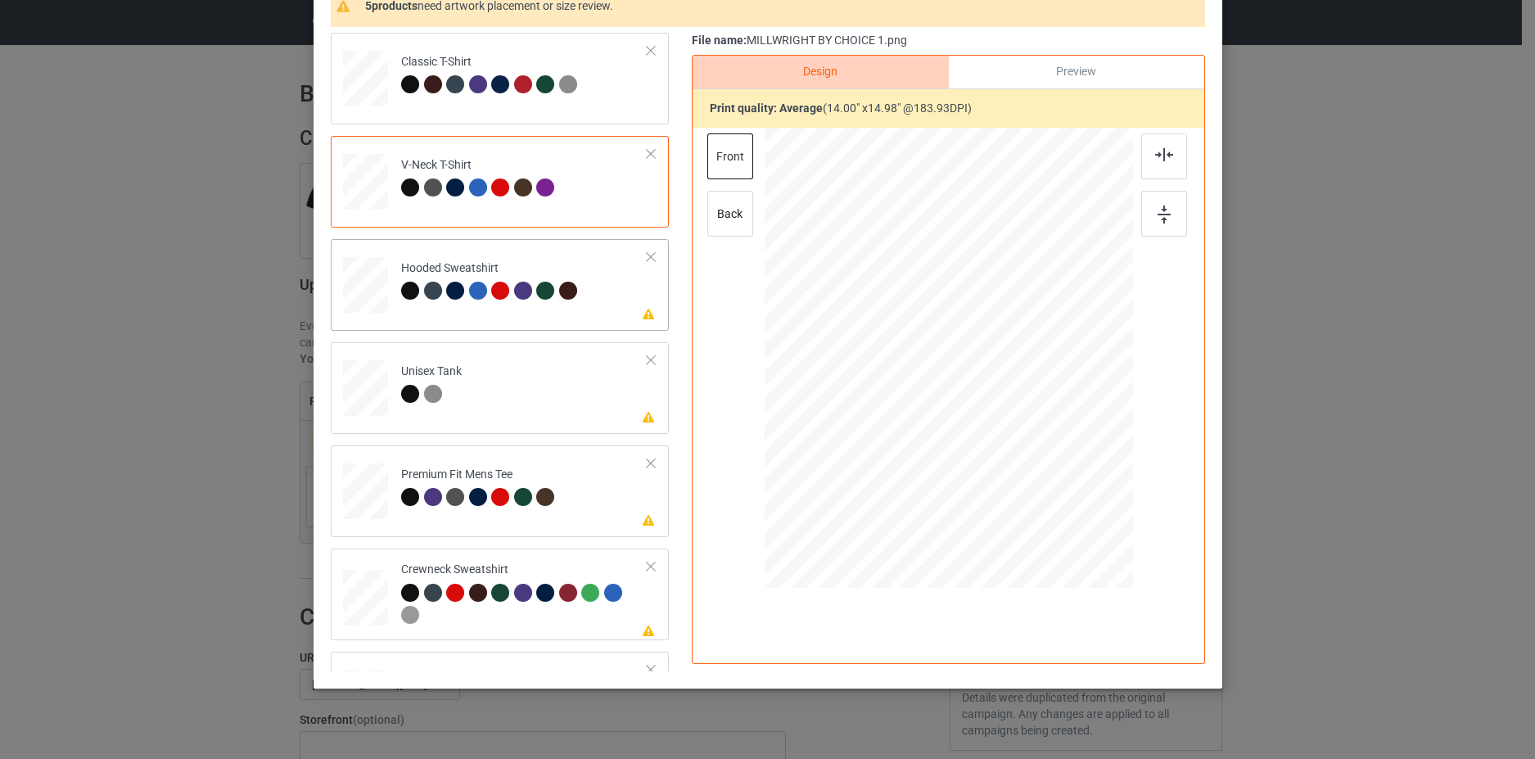
click at [571, 297] on div at bounding box center [569, 293] width 23 height 23
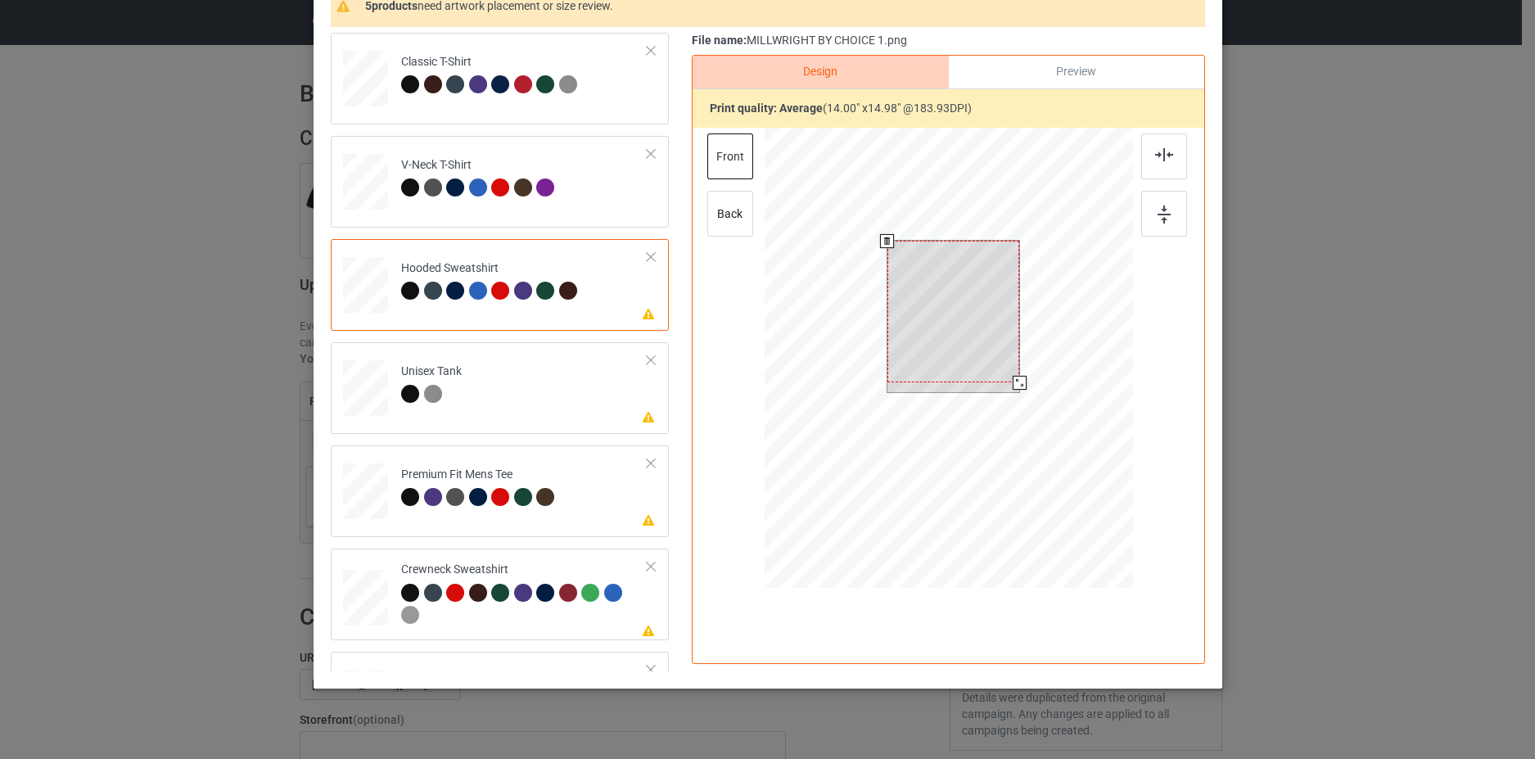
click at [908, 333] on div at bounding box center [953, 312] width 133 height 142
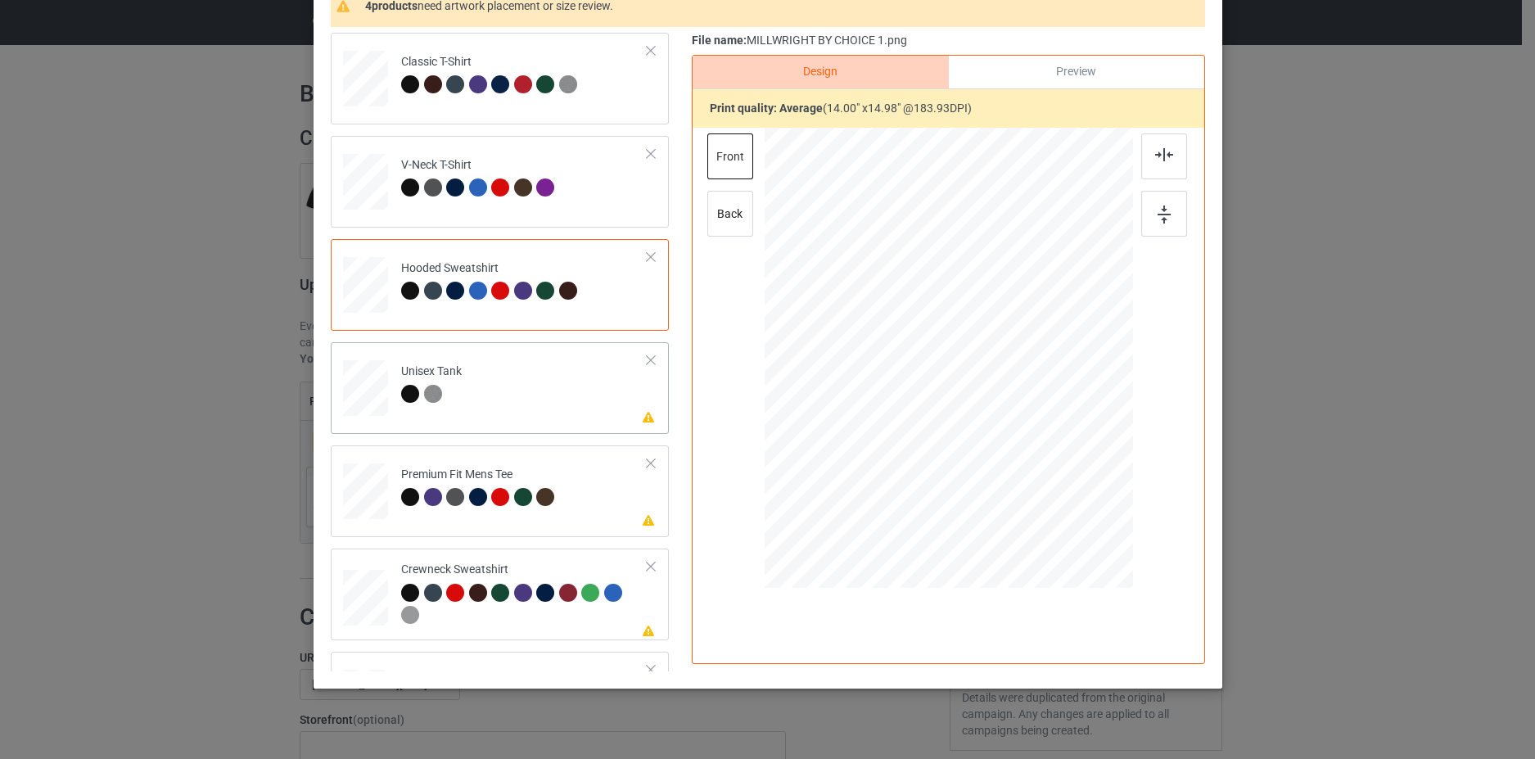
click at [571, 378] on td "Please review artwork placement Unisex Tank" at bounding box center [524, 385] width 264 height 72
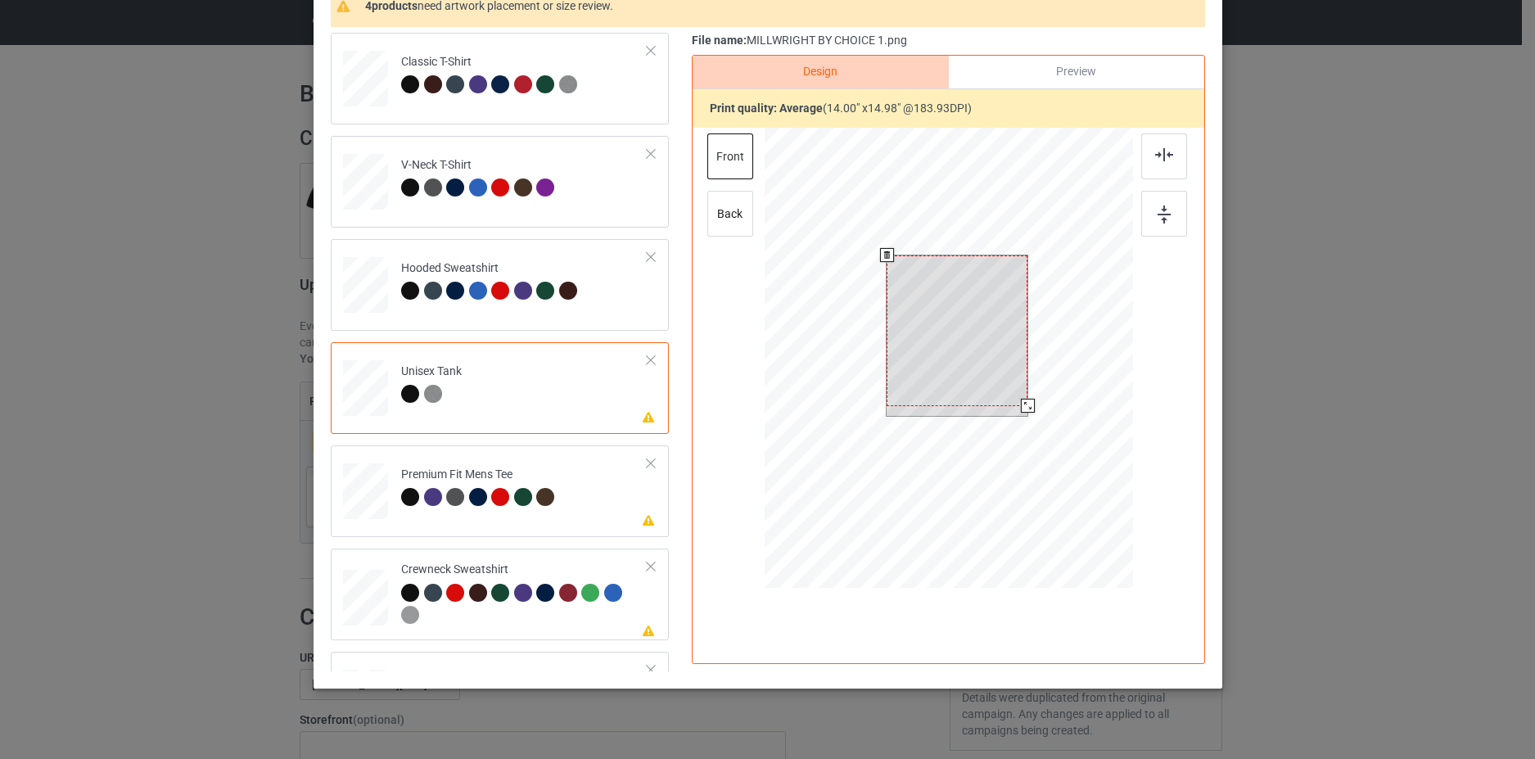
click at [937, 308] on div at bounding box center [957, 330] width 141 height 151
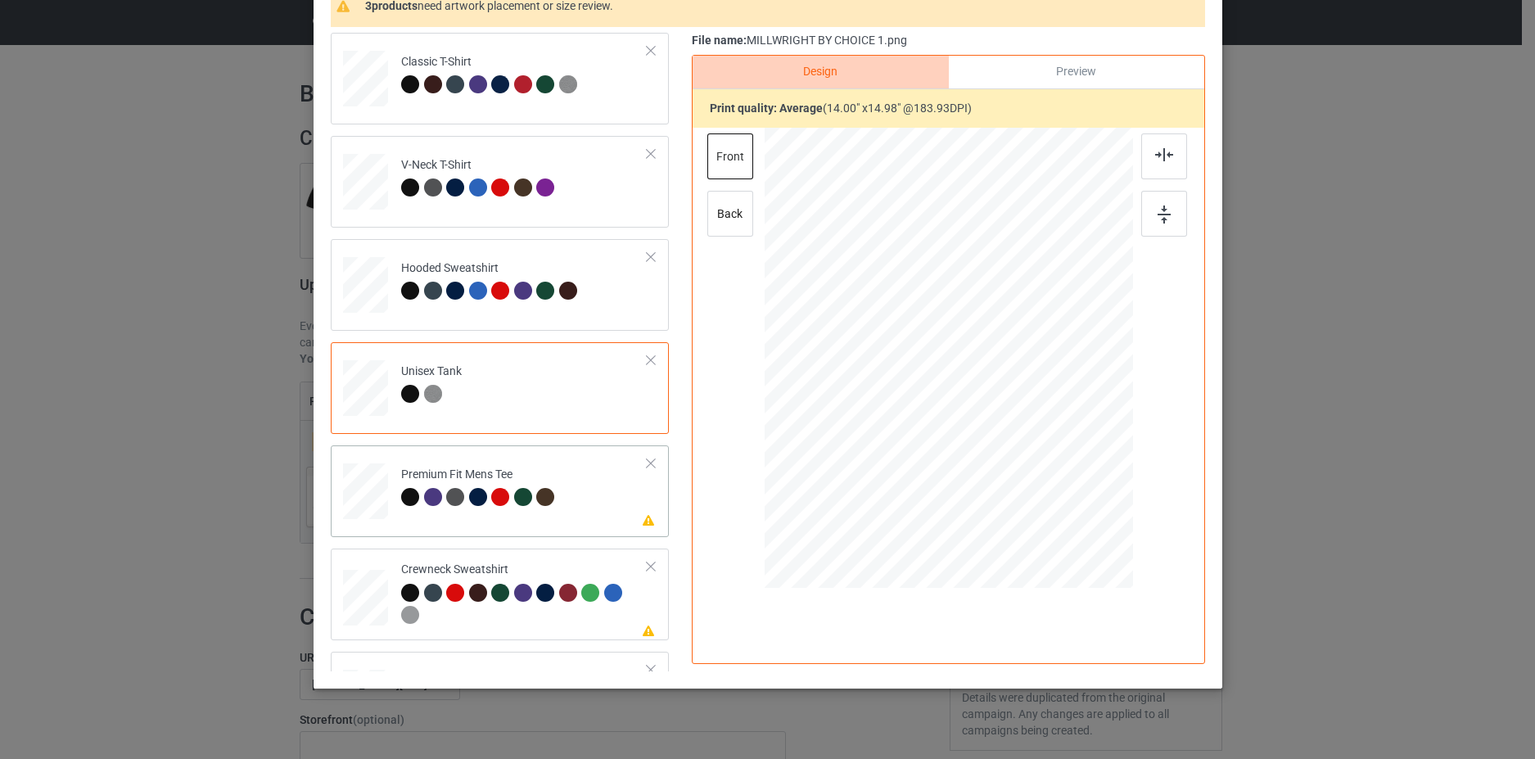
click at [590, 505] on td "Please review artwork placement Premium Fit Mens Tee" at bounding box center [524, 488] width 264 height 72
click at [942, 343] on div at bounding box center [948, 341] width 426 height 426
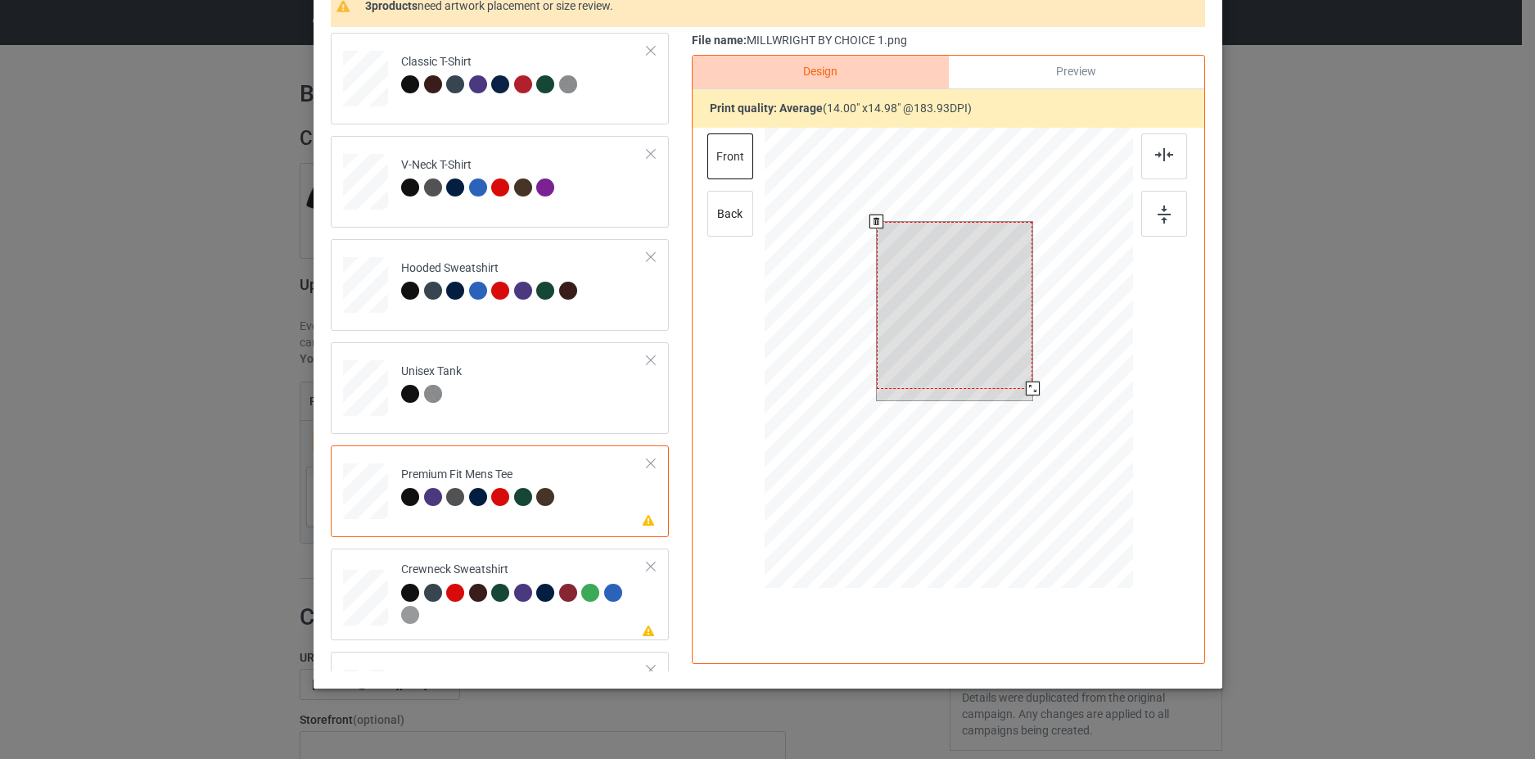
click at [973, 340] on div at bounding box center [954, 305] width 156 height 167
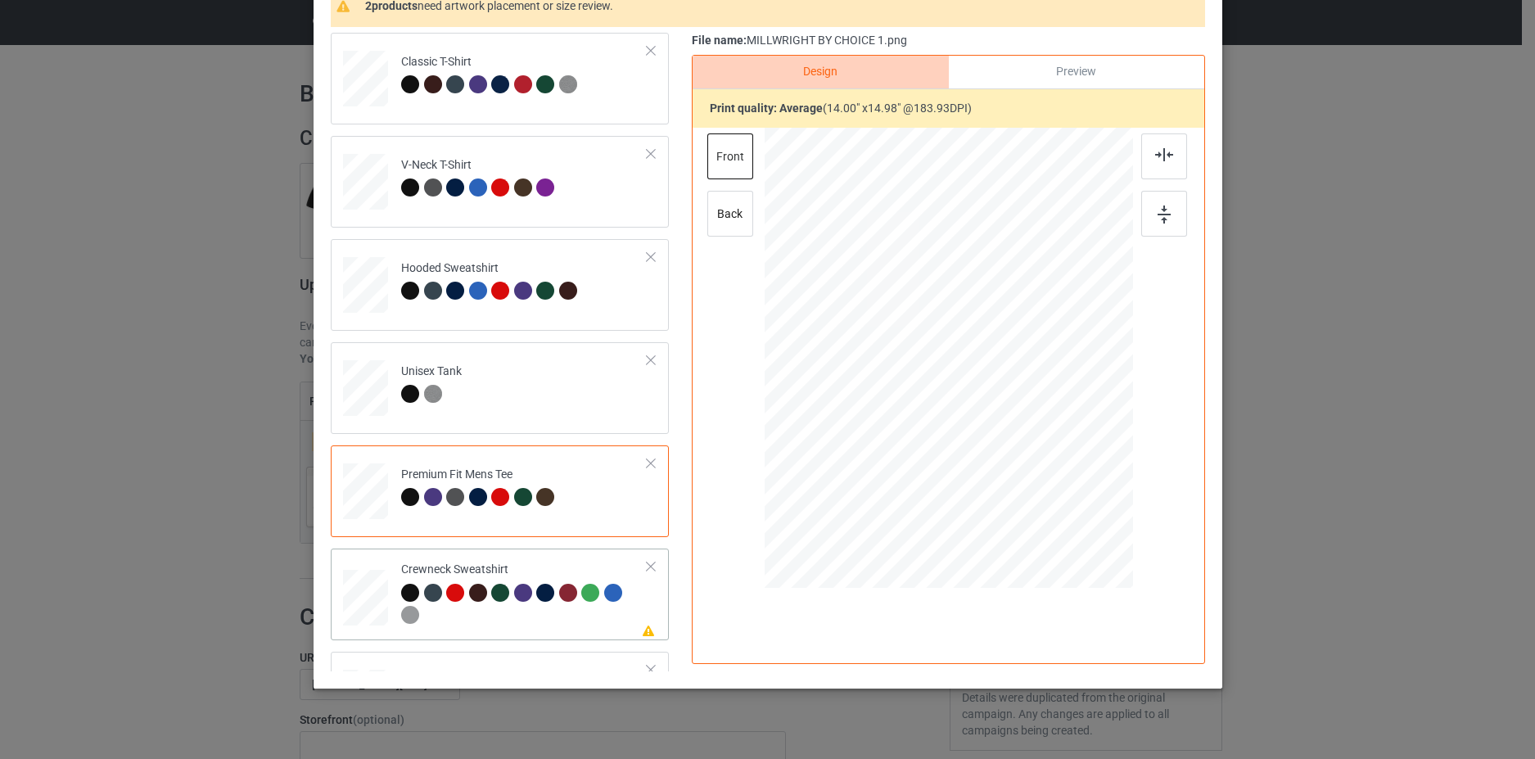
click at [618, 627] on div at bounding box center [524, 606] width 246 height 45
click at [965, 324] on div at bounding box center [954, 317] width 163 height 174
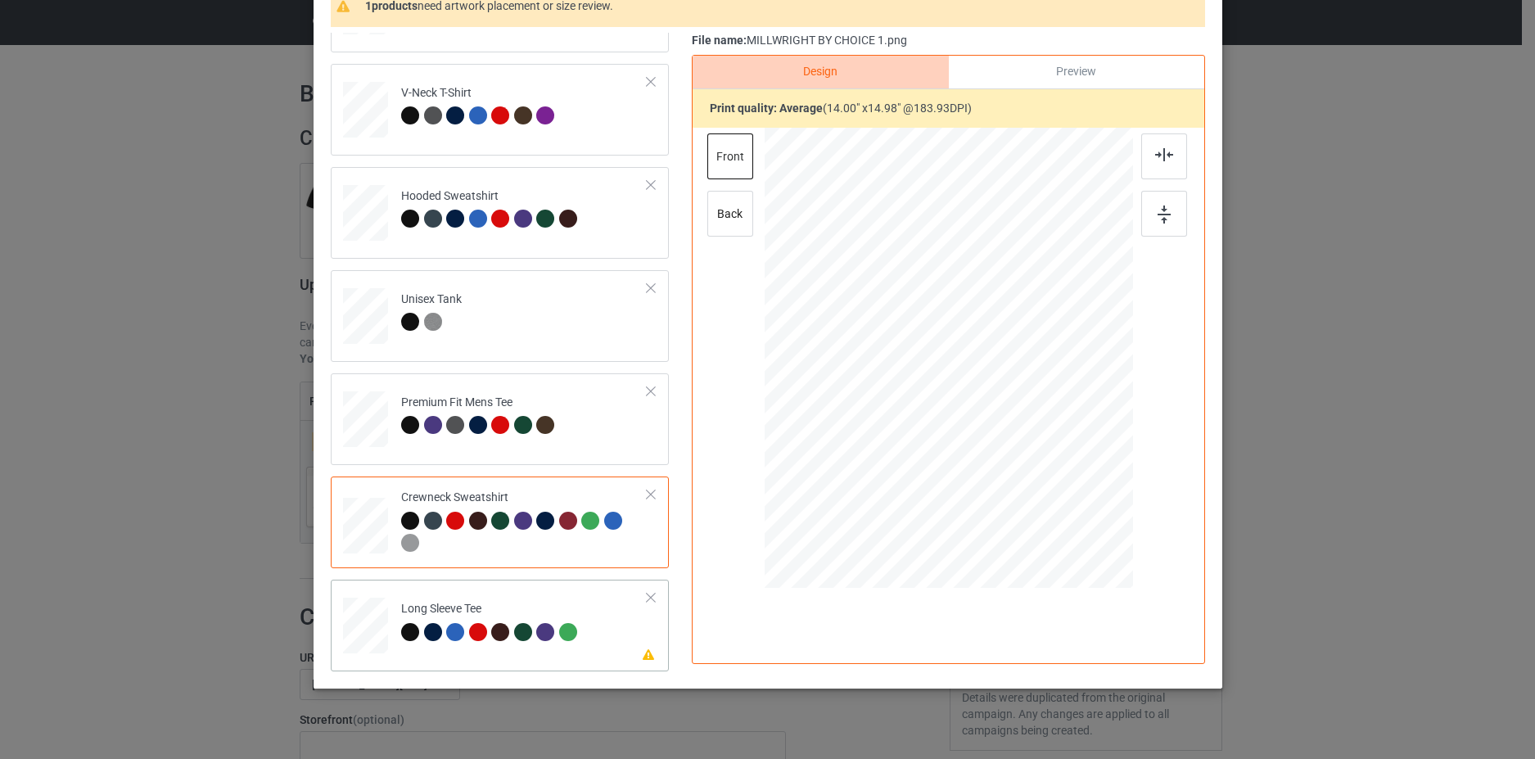
scroll to position [186, 0]
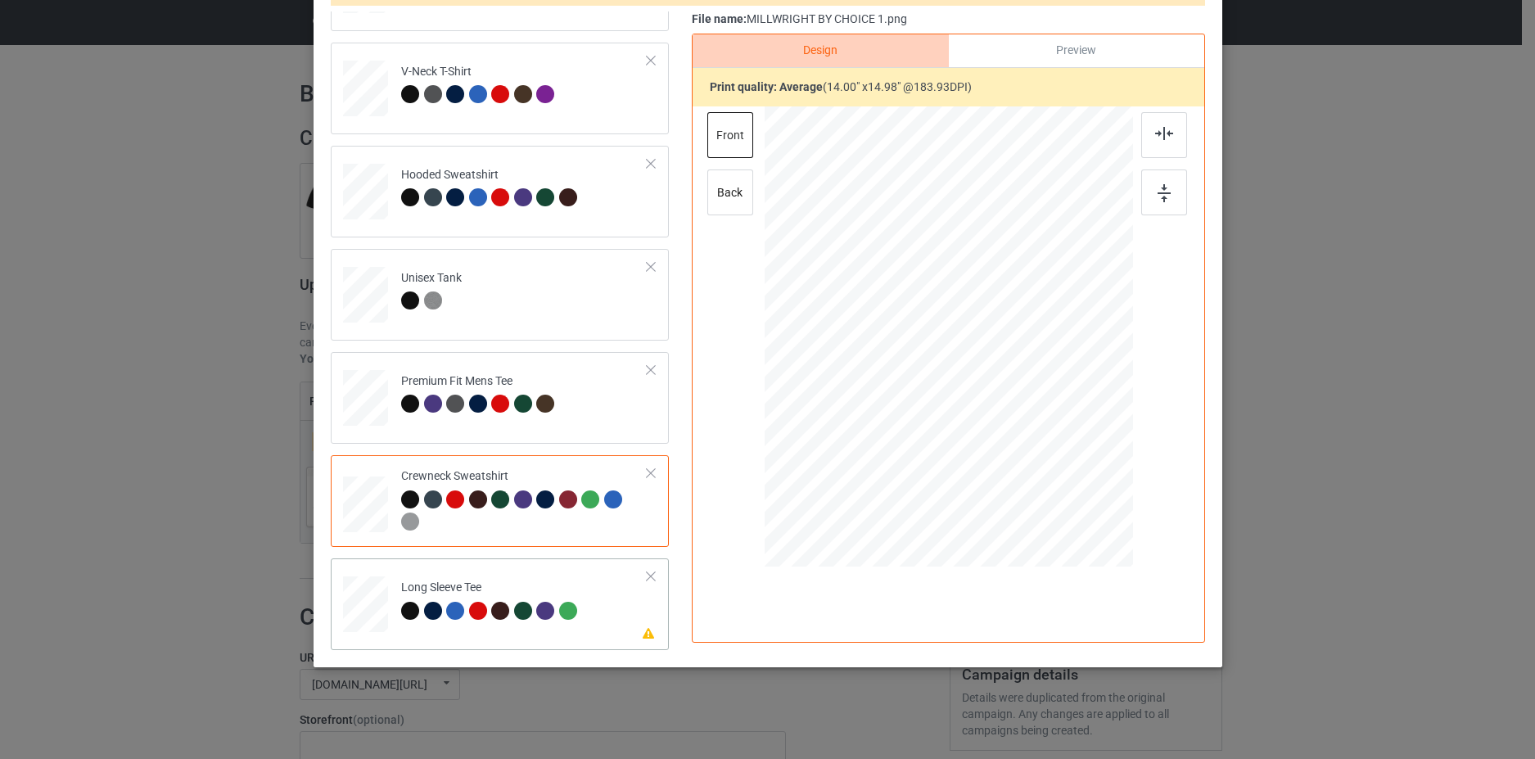
click at [618, 622] on td "Please review artwork placement Long Sleeve Tee" at bounding box center [524, 601] width 264 height 72
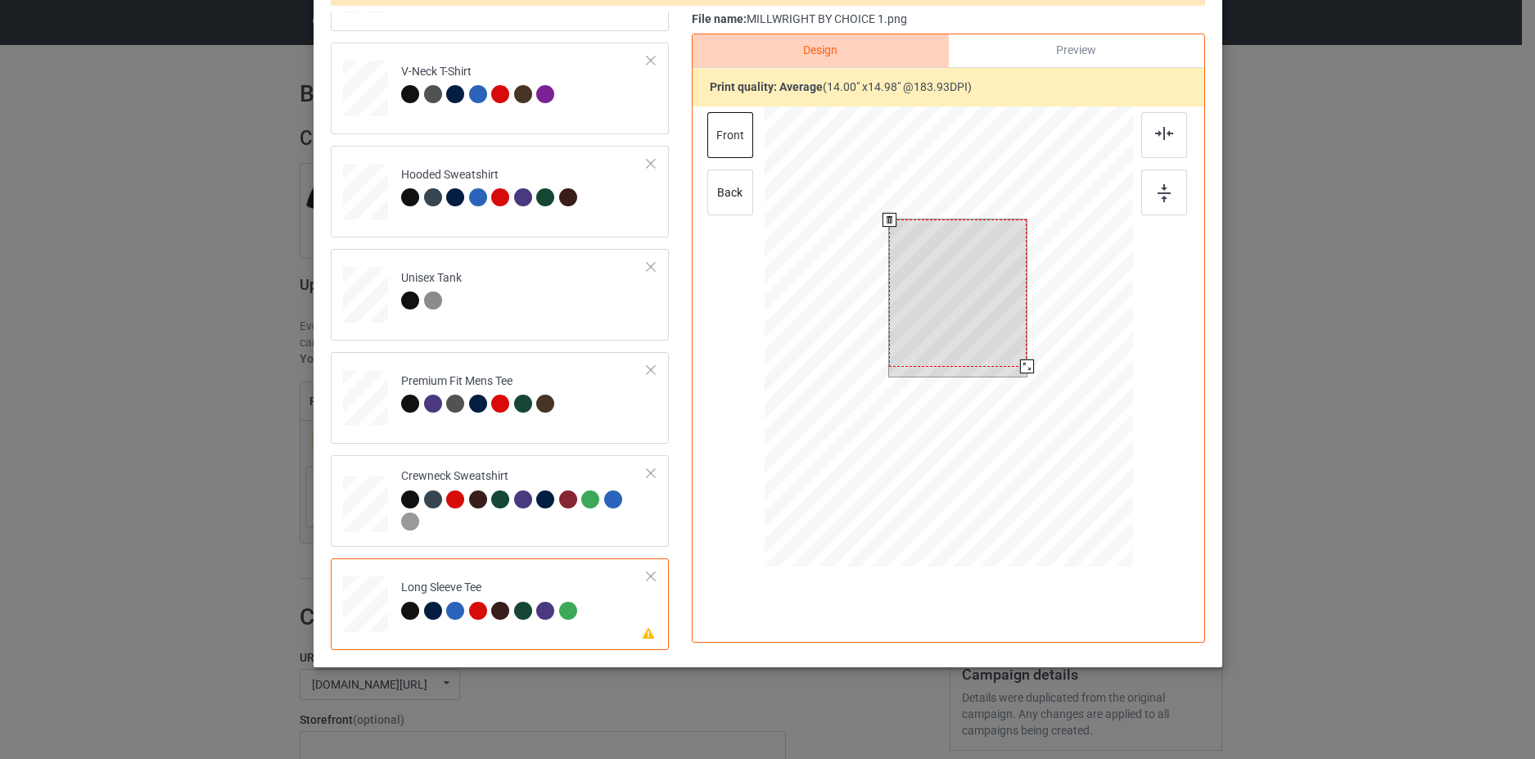
click at [932, 308] on div at bounding box center [958, 292] width 138 height 147
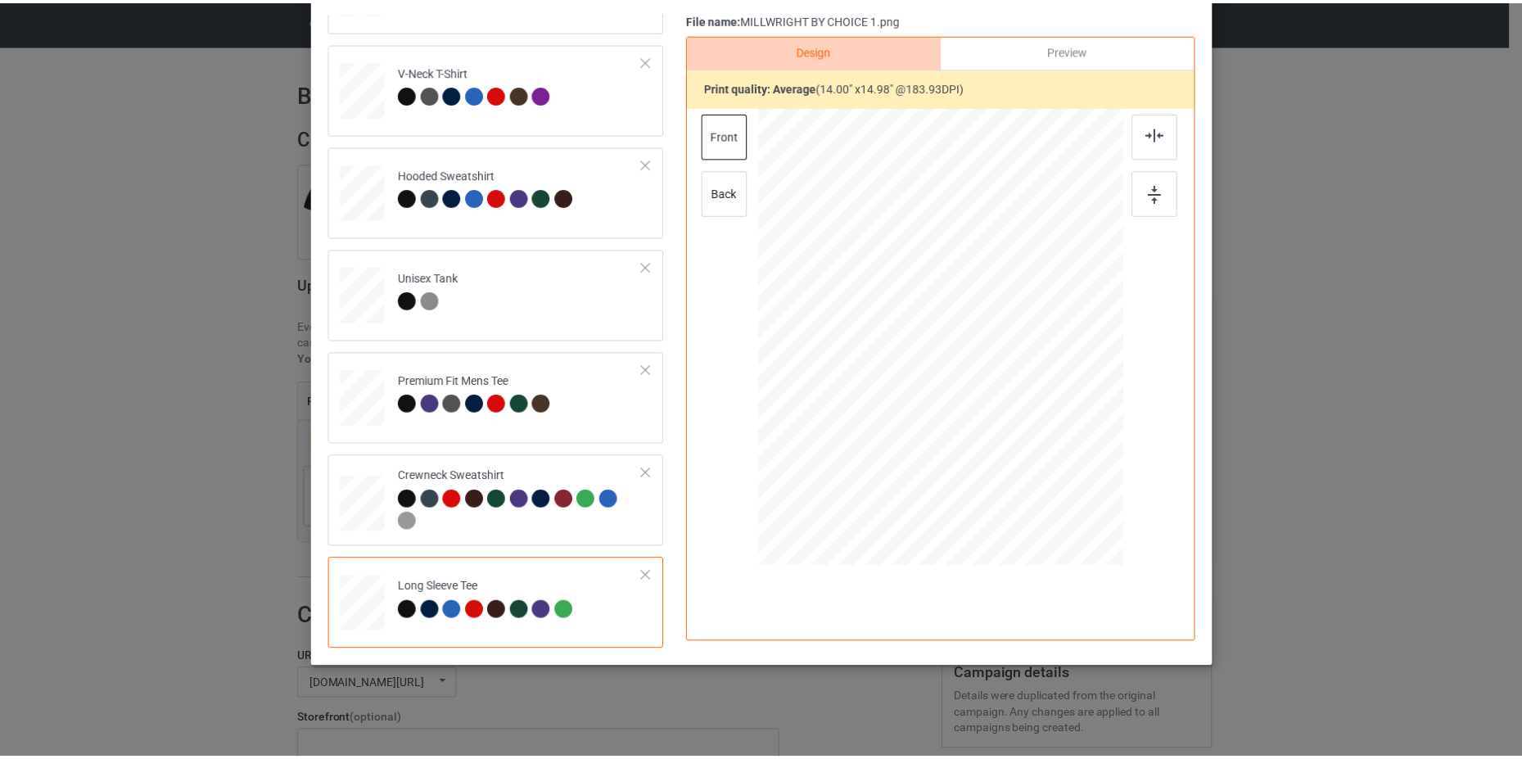
scroll to position [0, 0]
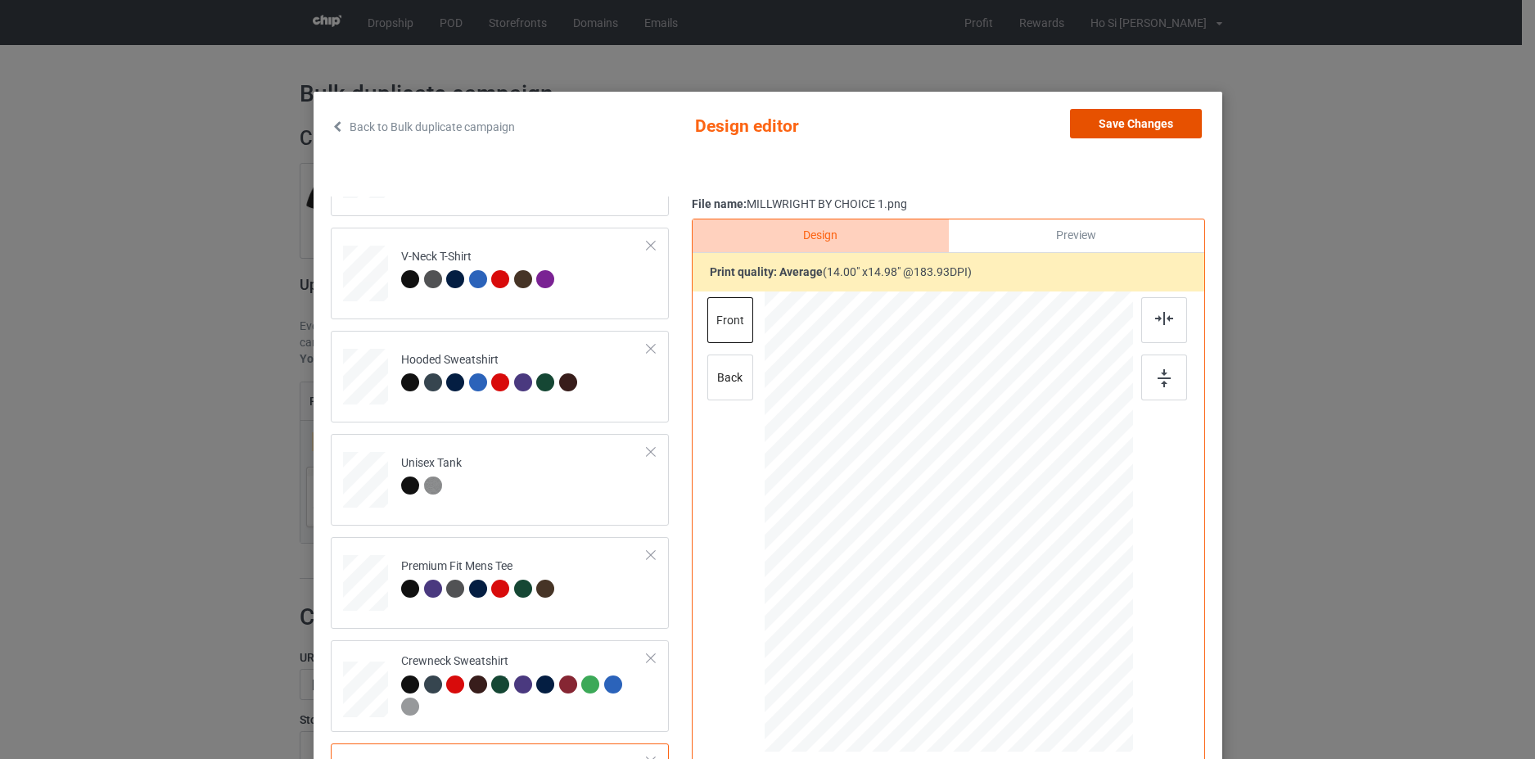
click at [1090, 125] on button "Save Changes" at bounding box center [1136, 123] width 132 height 29
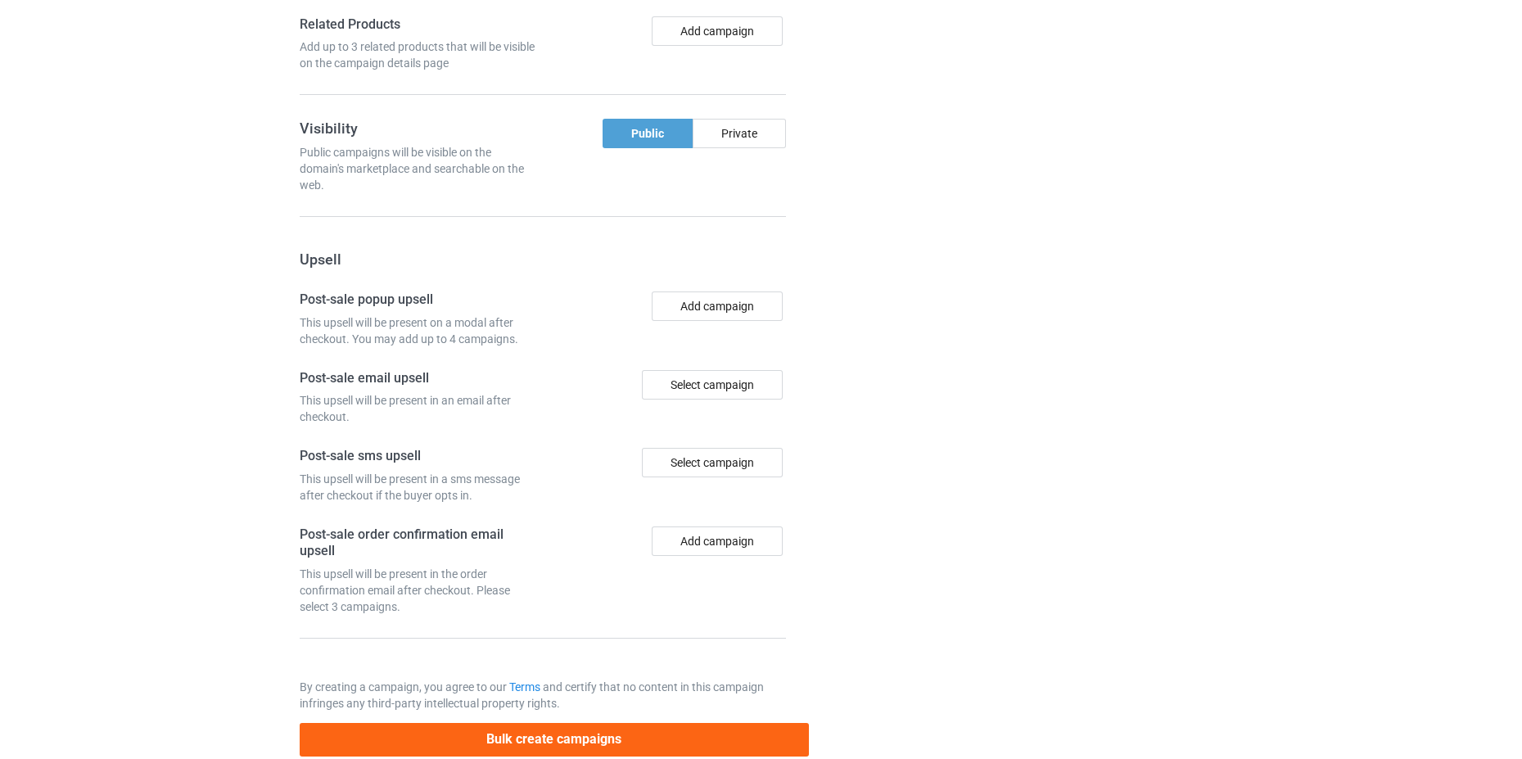
scroll to position [1343, 0]
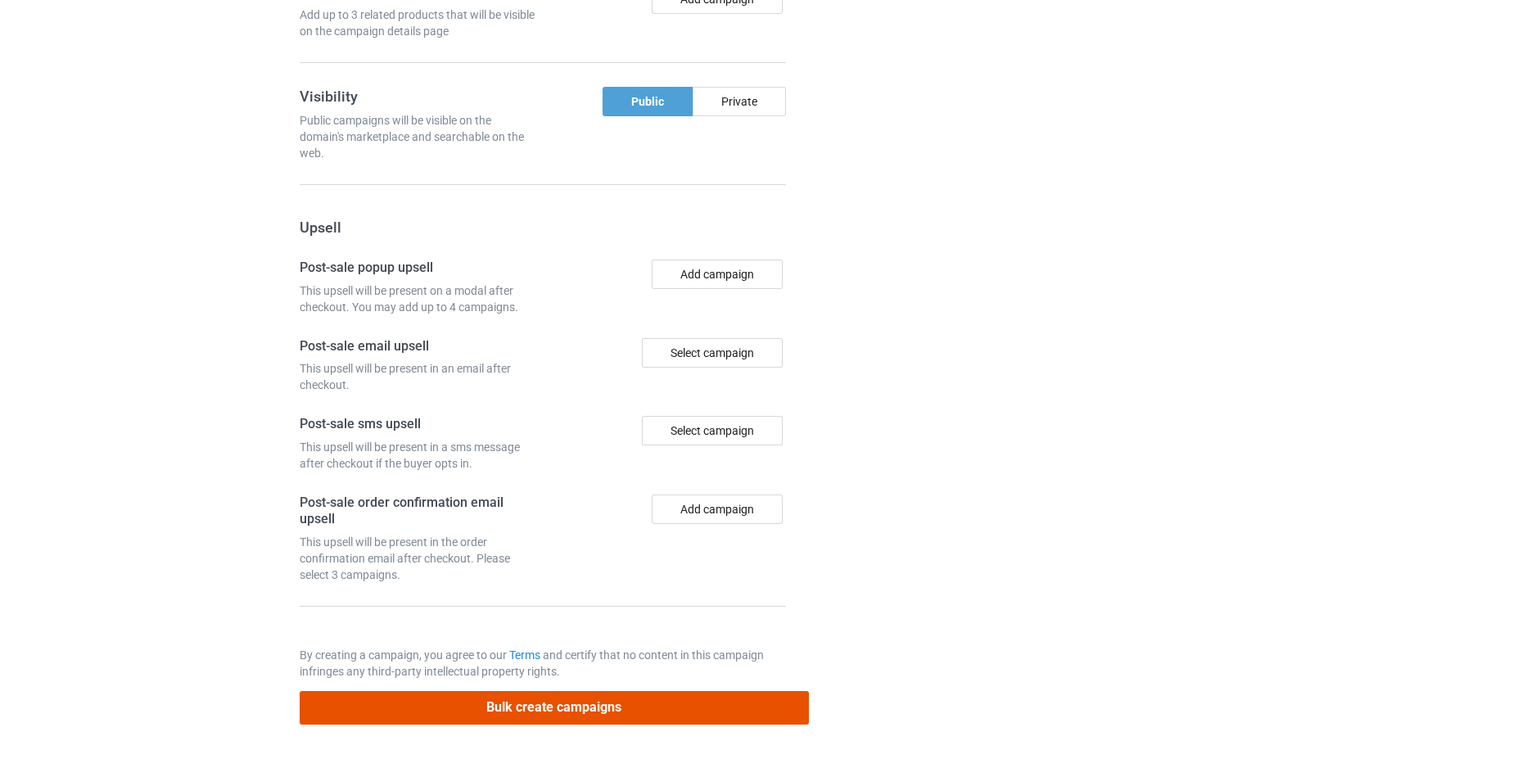
click at [597, 701] on button "Bulk create campaigns" at bounding box center [554, 708] width 509 height 34
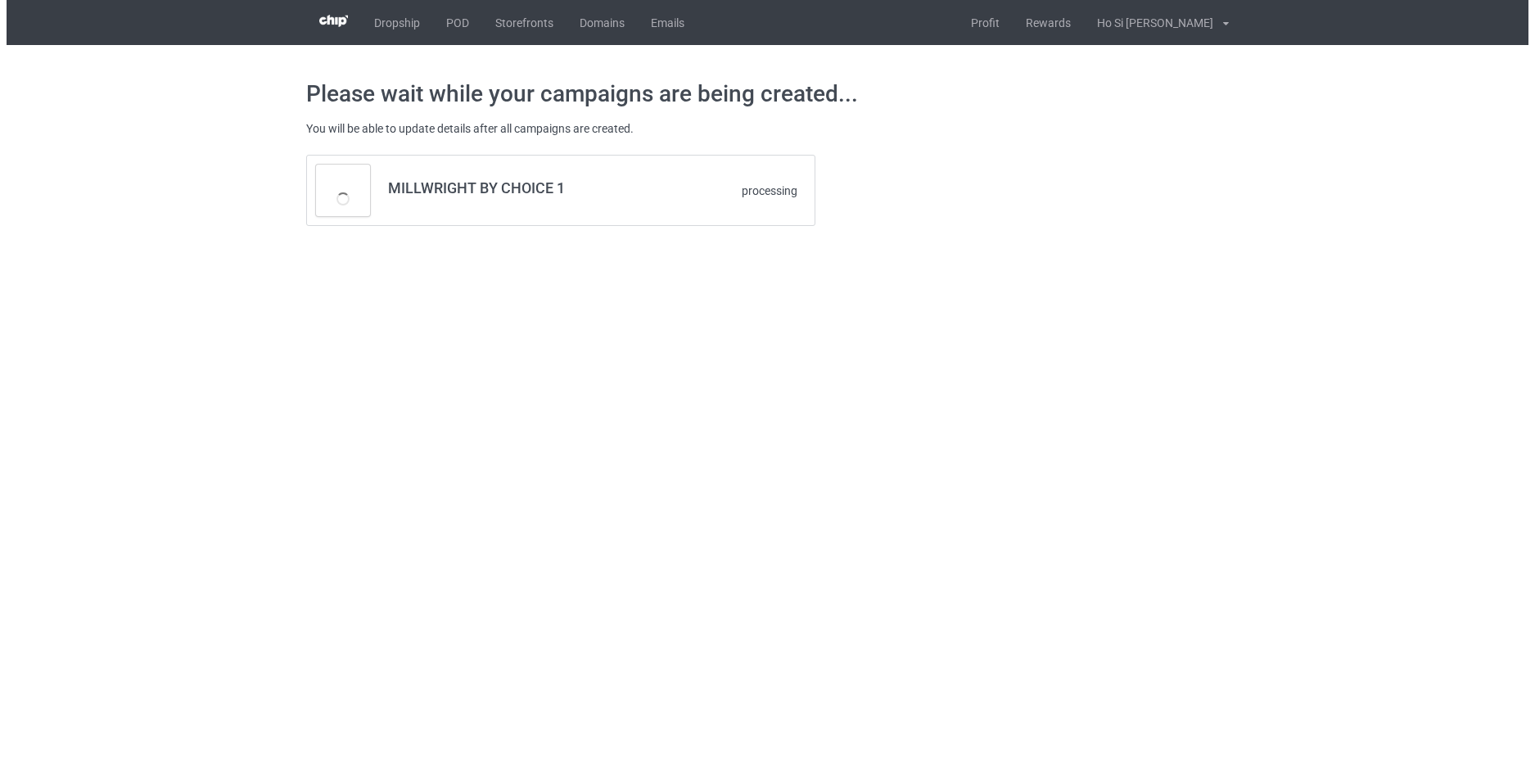
scroll to position [0, 0]
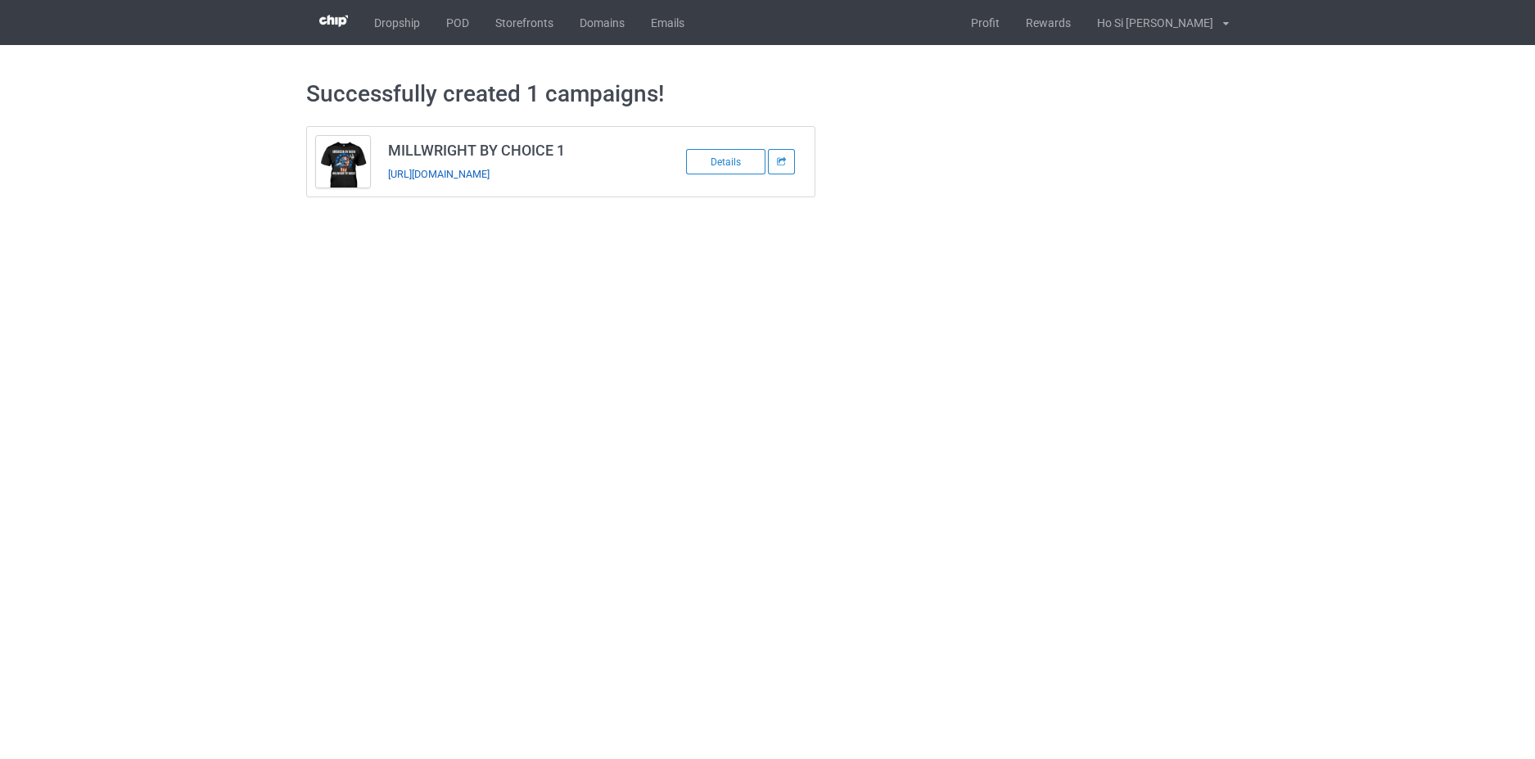
click at [474, 173] on link "https://www.hohodesign.co/millwright-by-choice-1" at bounding box center [439, 174] width 102 height 12
